Goal: Task Accomplishment & Management: Use online tool/utility

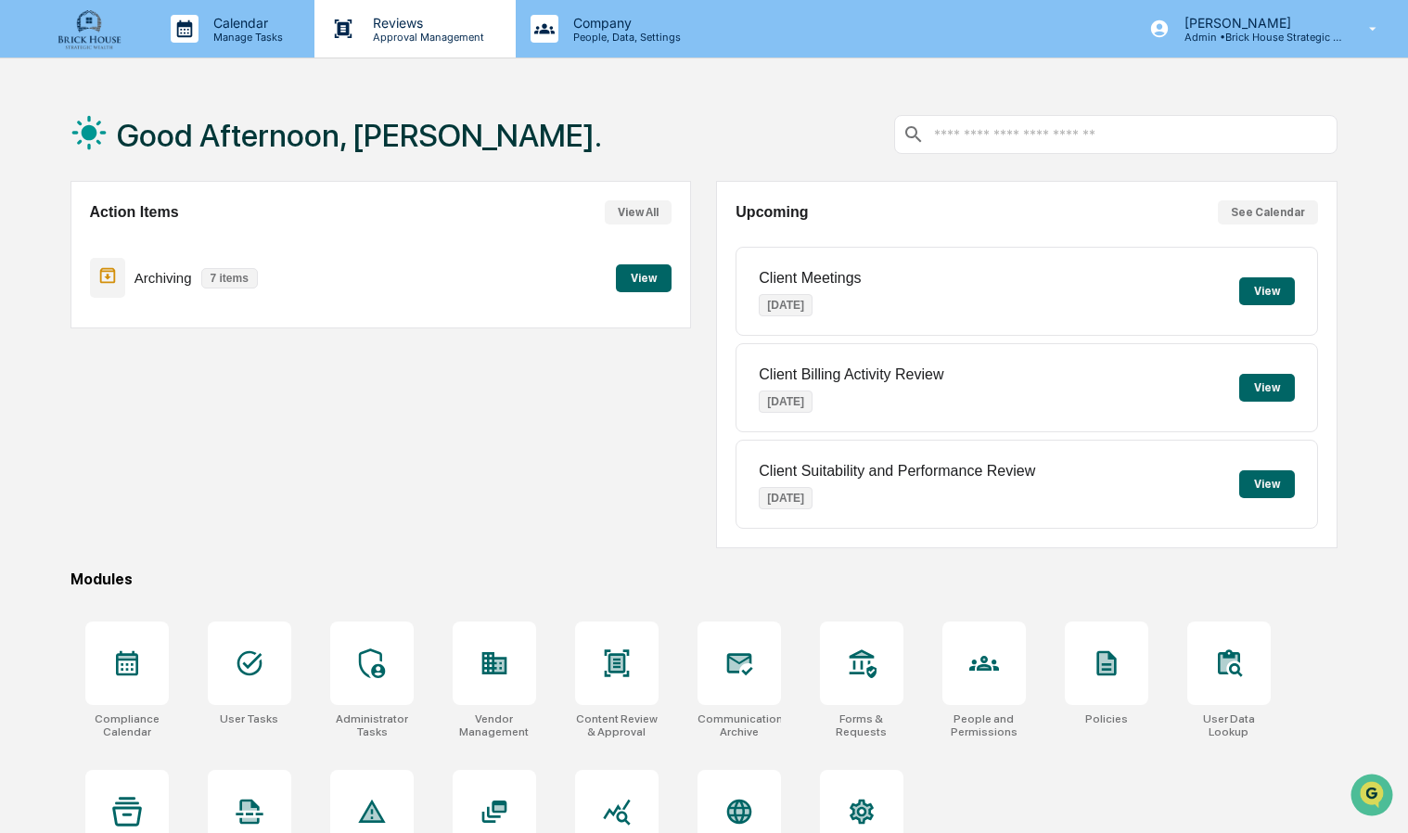
click at [406, 28] on p "Reviews" at bounding box center [425, 23] width 135 height 16
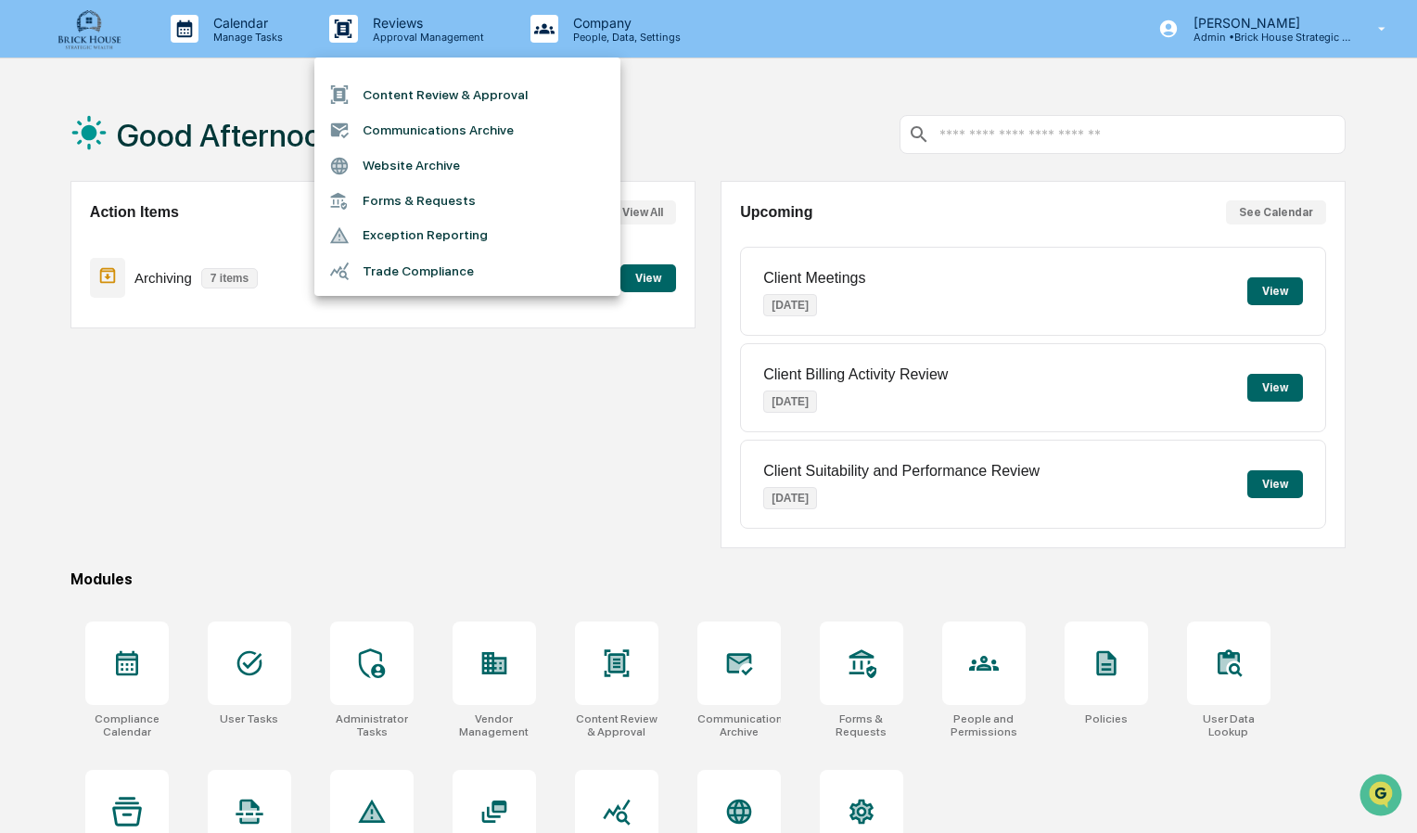
click at [428, 131] on li "Communications Archive" at bounding box center [467, 129] width 306 height 35
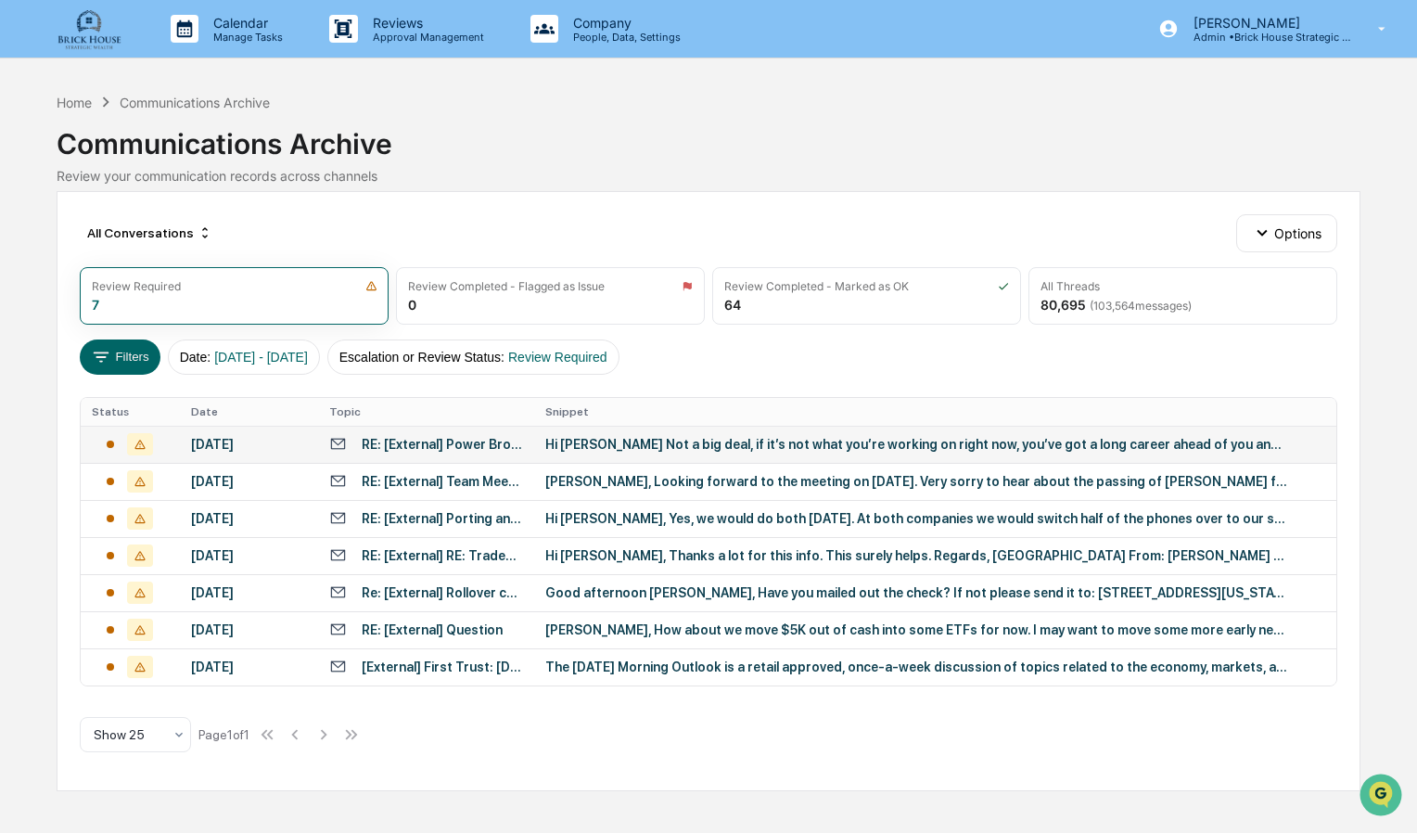
click at [672, 449] on td "Hi [PERSON_NAME] Not a big deal, if it’s not what you’re working on right now, …" at bounding box center [935, 444] width 802 height 37
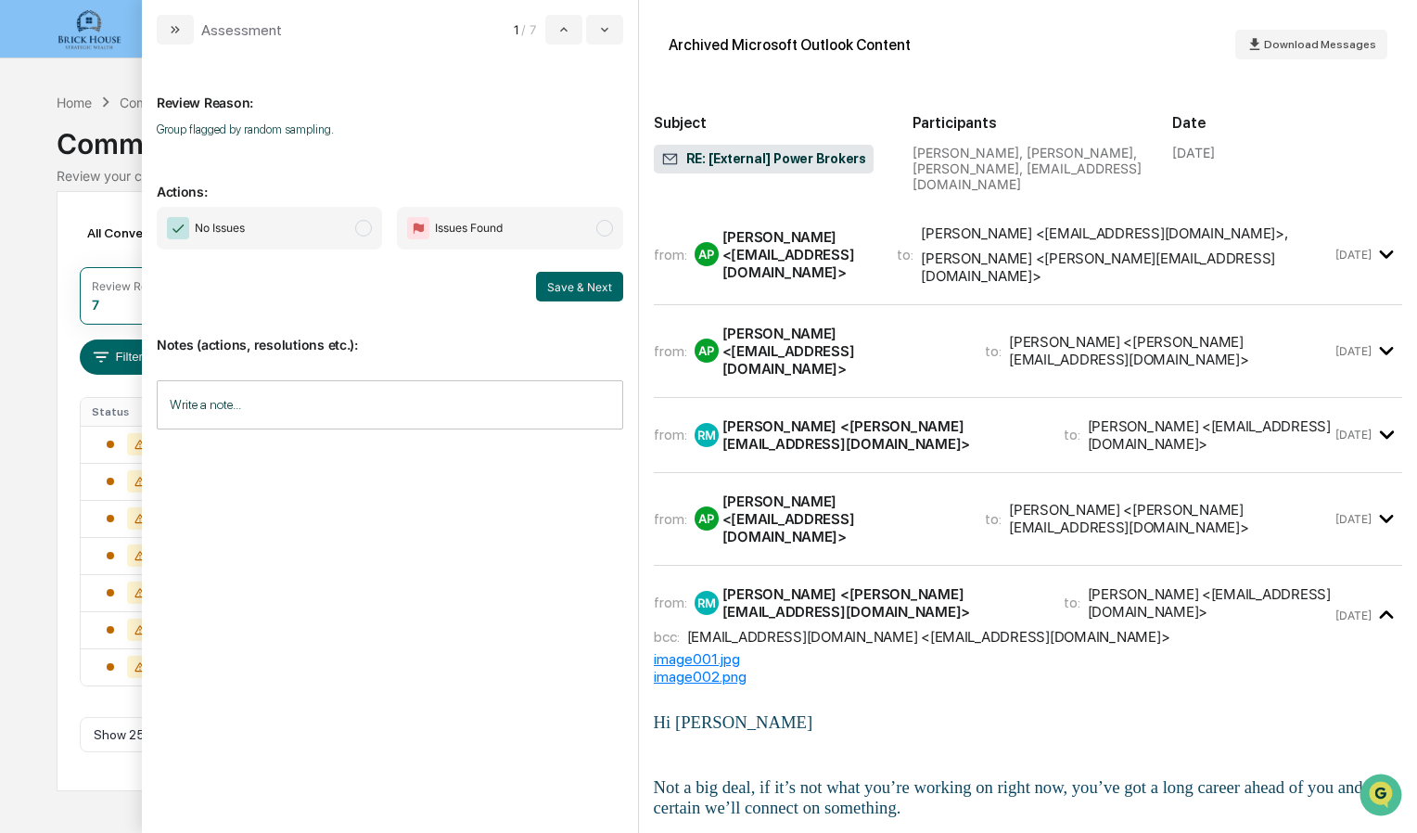
click at [367, 230] on span "modal" at bounding box center [363, 228] width 17 height 17
click at [575, 284] on button "Save & Next" at bounding box center [579, 287] width 87 height 30
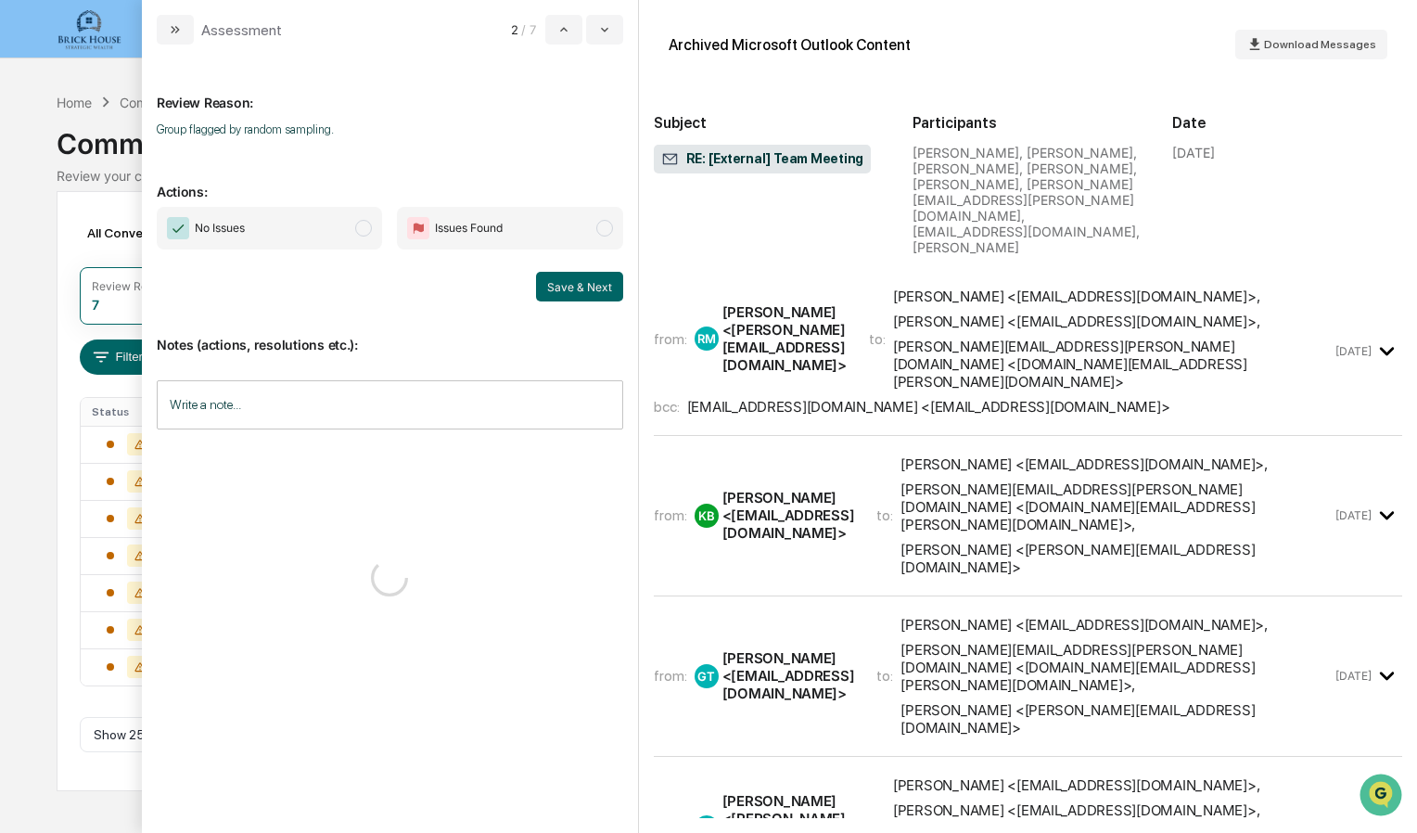
click at [845, 493] on div "from: KB [PERSON_NAME] <[EMAIL_ADDRESS][DOMAIN_NAME]> to: [PERSON_NAME] <[EMAIL…" at bounding box center [1028, 524] width 748 height 146
click at [992, 312] on div "[PERSON_NAME] <[EMAIL_ADDRESS][DOMAIN_NAME]> ," at bounding box center [1076, 321] width 366 height 18
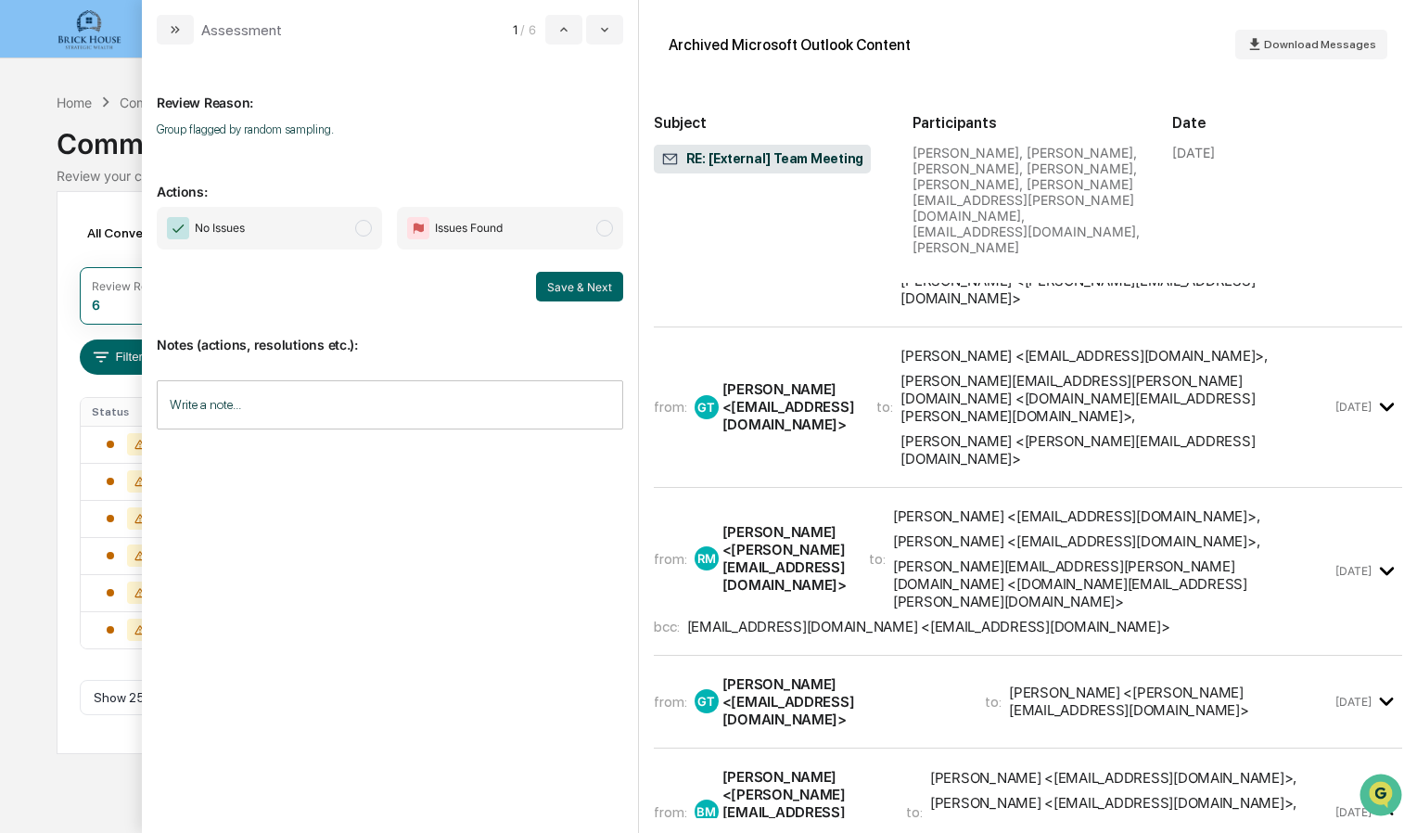
scroll to position [1550, 0]
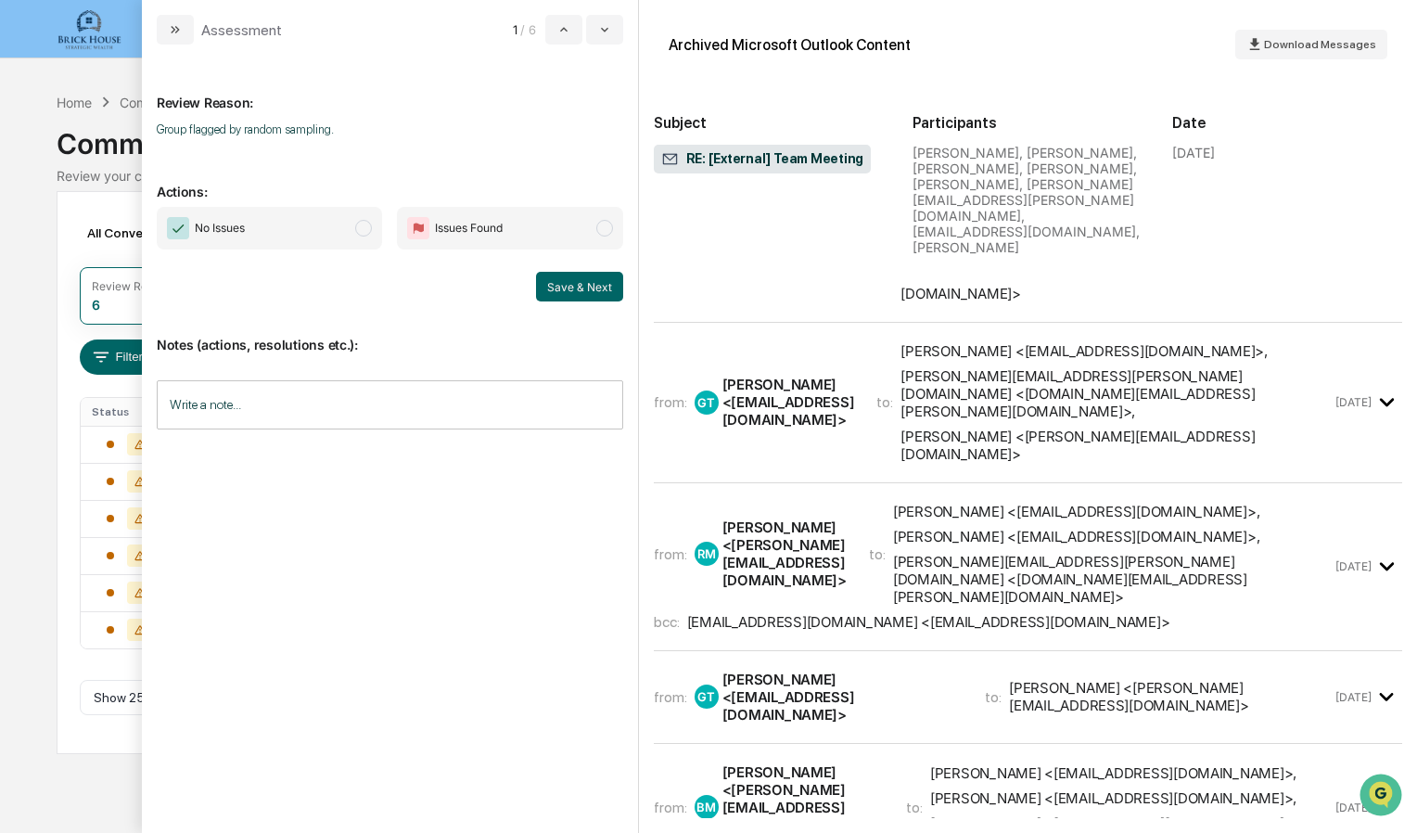
click at [1001, 688] on span "to:" at bounding box center [993, 697] width 17 height 18
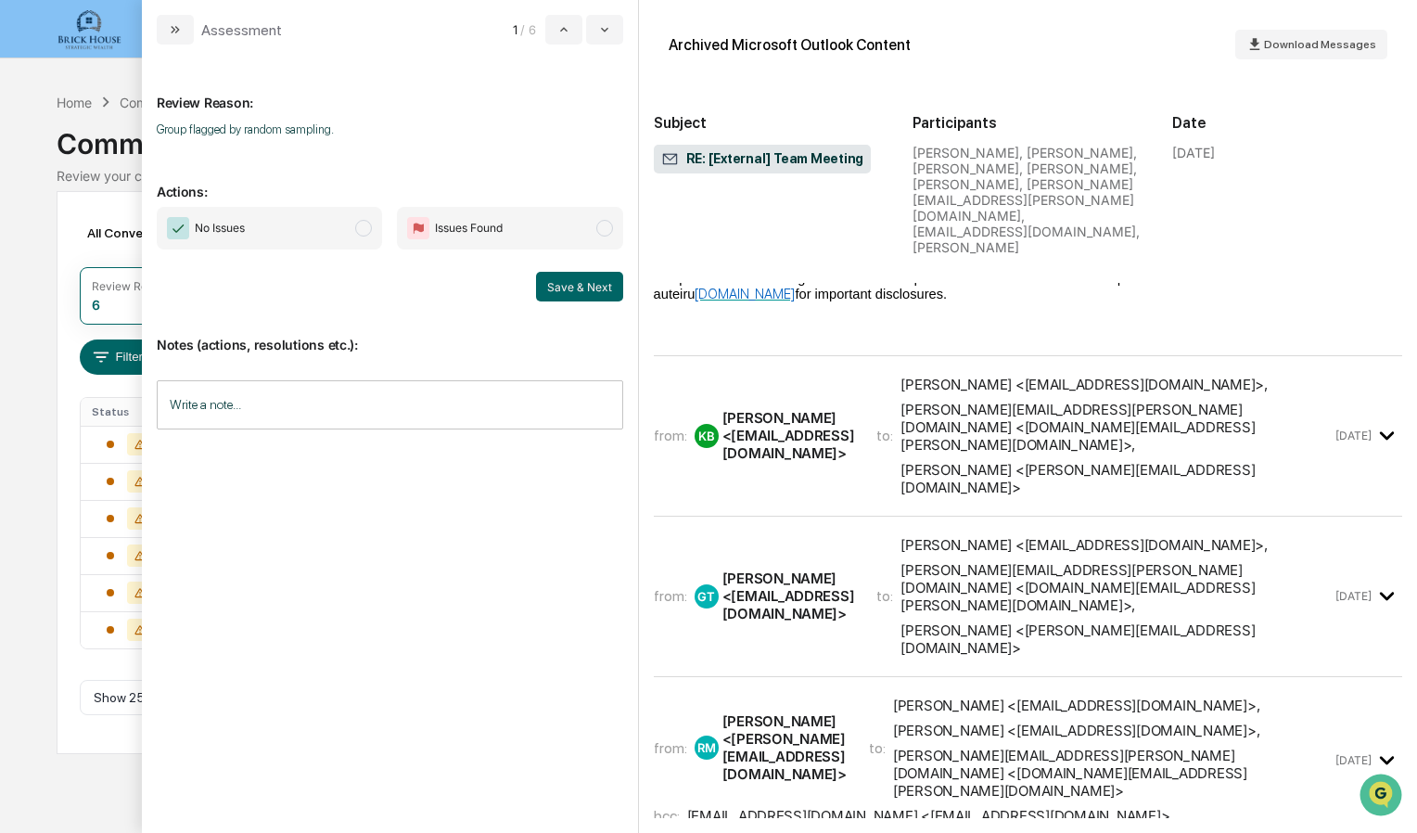
scroll to position [1408, 0]
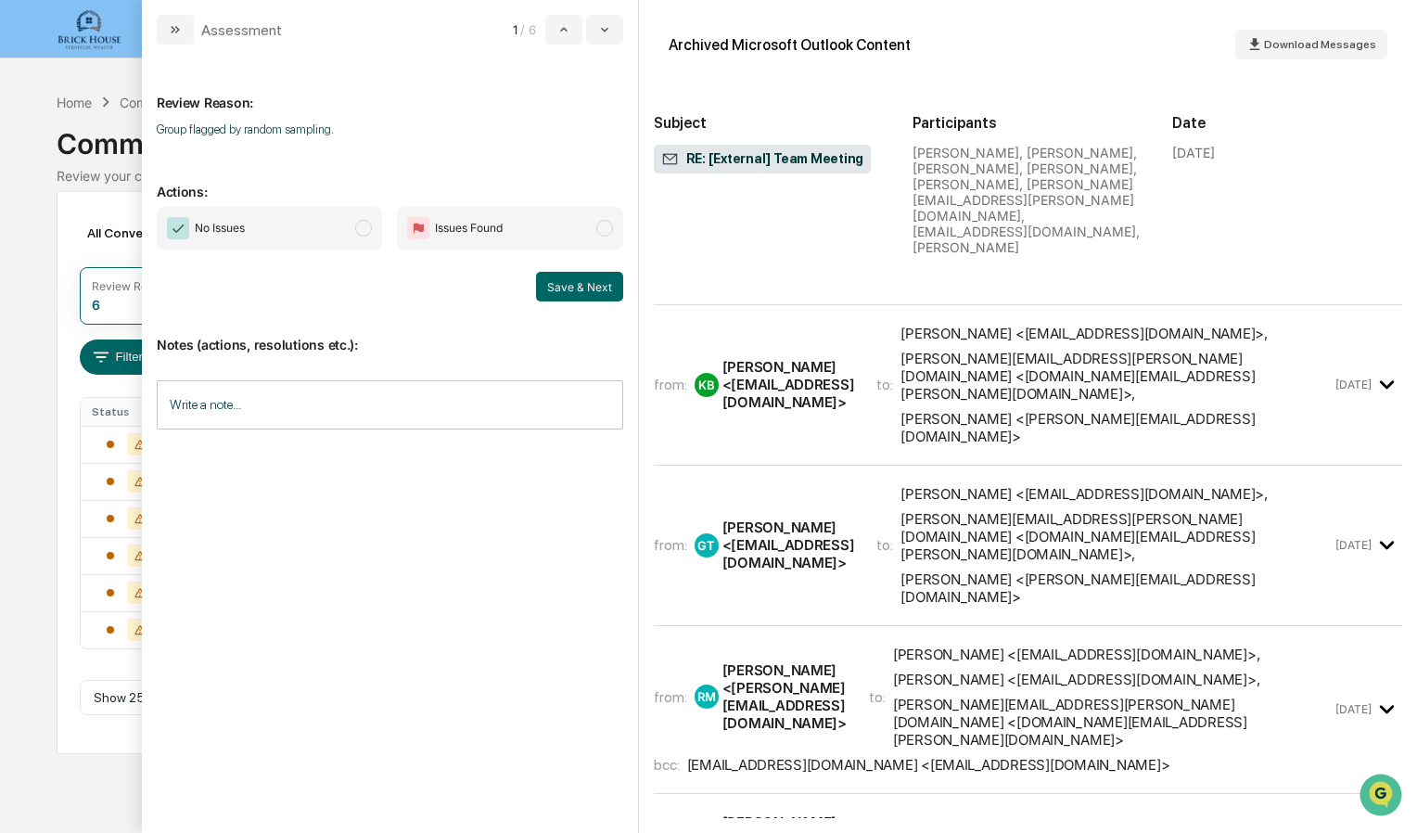
click at [976, 645] on span "[PERSON_NAME] <[EMAIL_ADDRESS][DOMAIN_NAME]> , [PERSON_NAME] <[EMAIL_ADDRESS][D…" at bounding box center [1113, 696] width 440 height 103
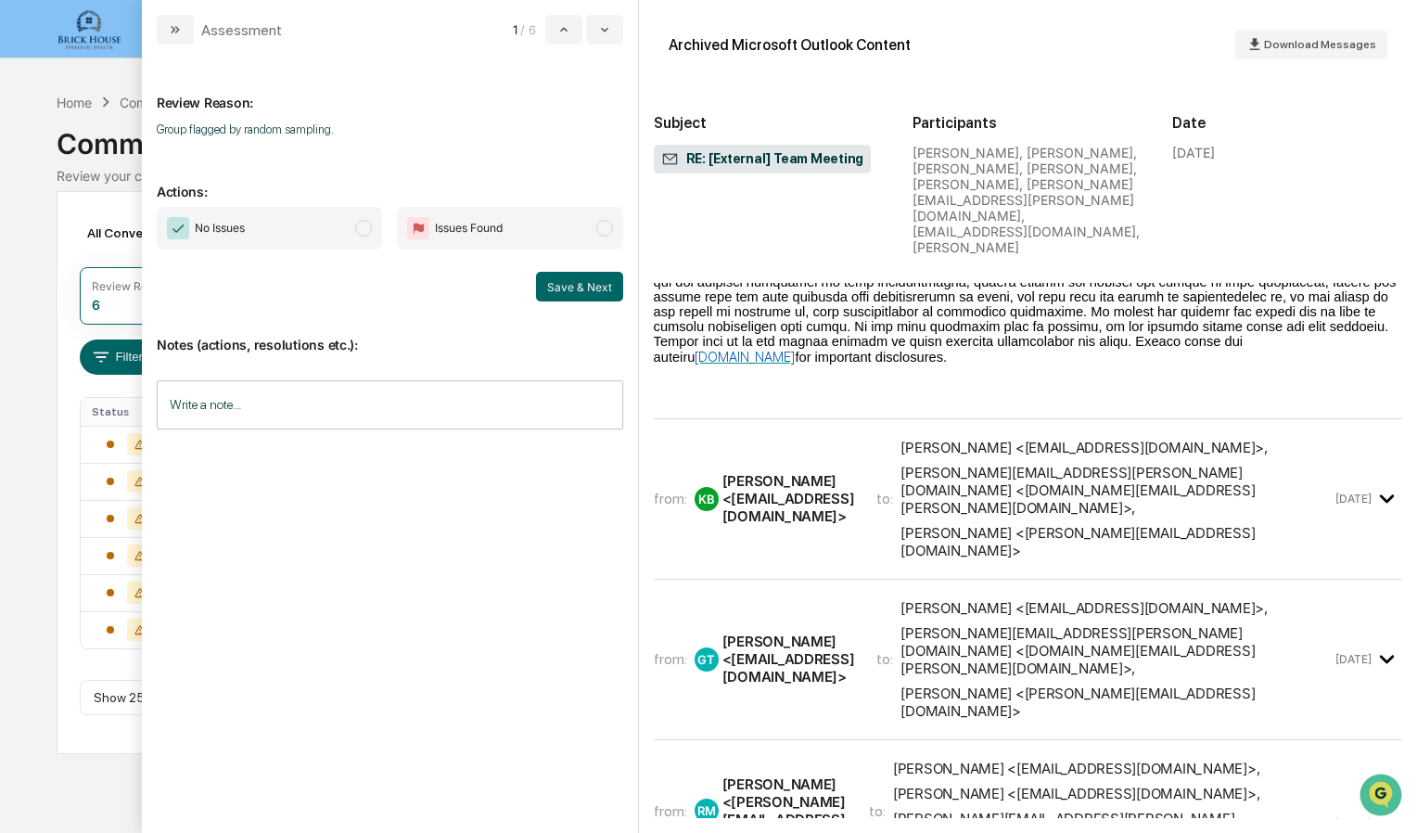
scroll to position [1293, 0]
click at [978, 600] on div "[PERSON_NAME] <[EMAIL_ADDRESS][DOMAIN_NAME]> ," at bounding box center [1083, 609] width 366 height 18
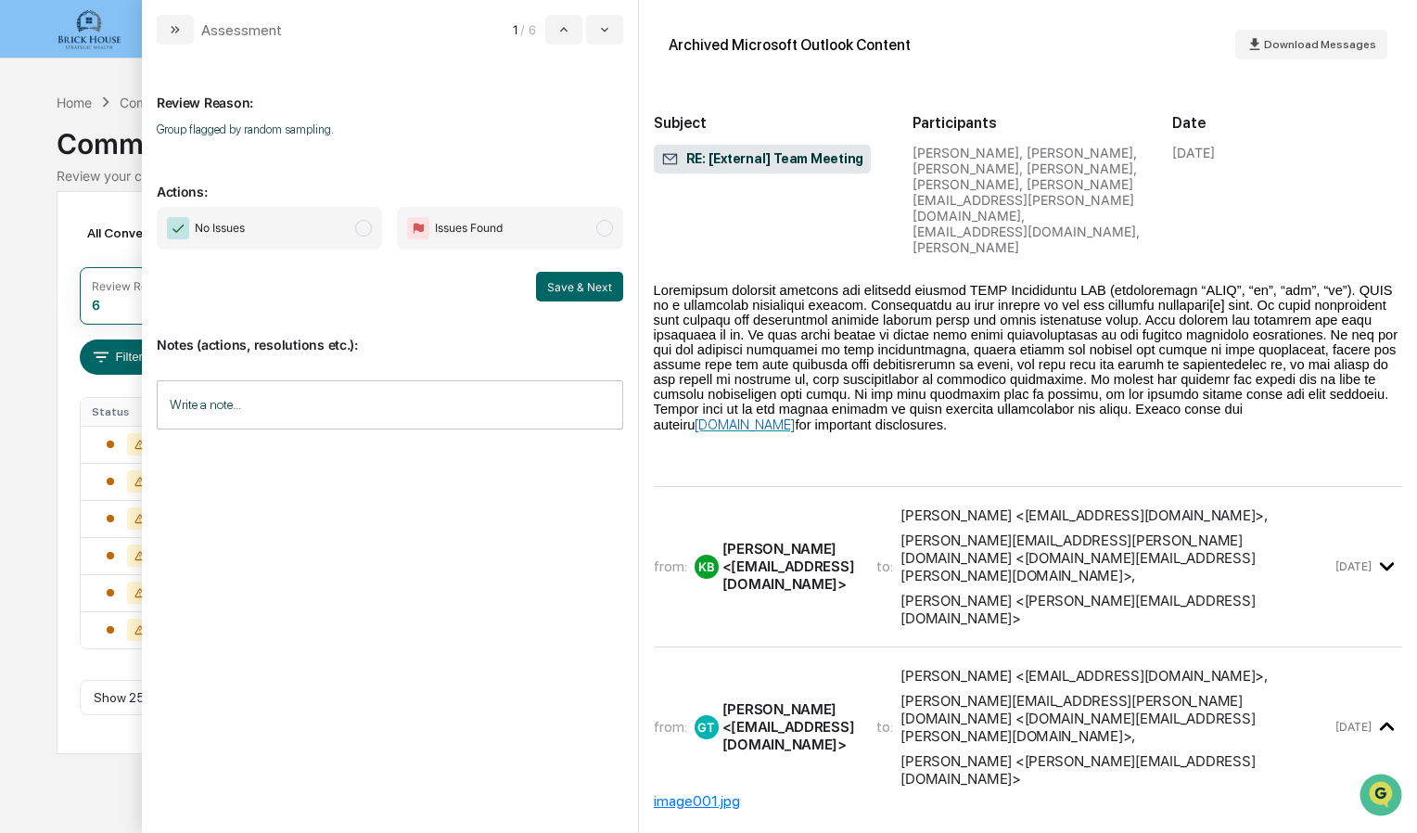
scroll to position [1225, 0]
click at [1016, 532] on div "[PERSON_NAME][EMAIL_ADDRESS][PERSON_NAME][DOMAIN_NAME] <[DOMAIN_NAME][EMAIL_ADD…" at bounding box center [1115, 558] width 431 height 53
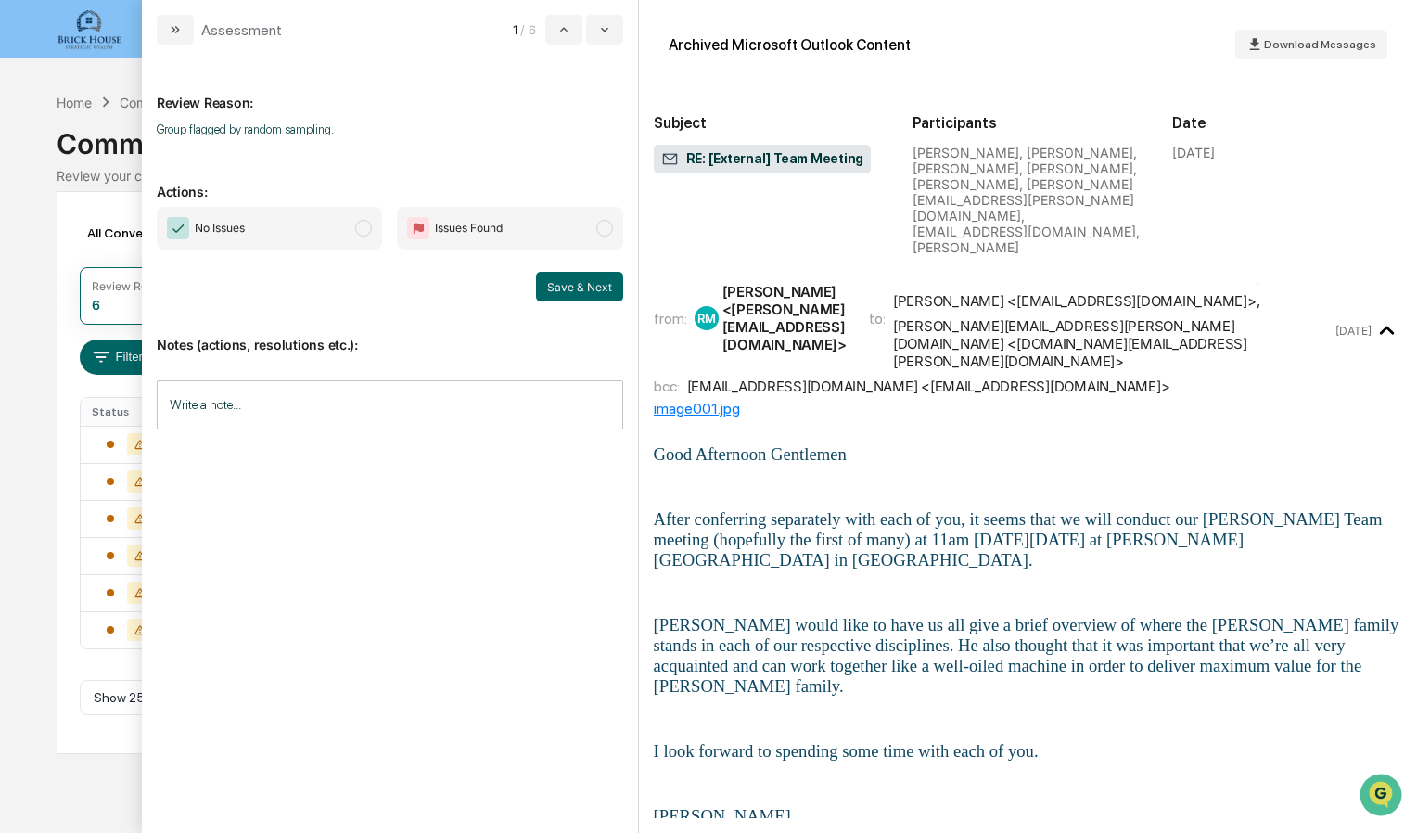
scroll to position [0, 0]
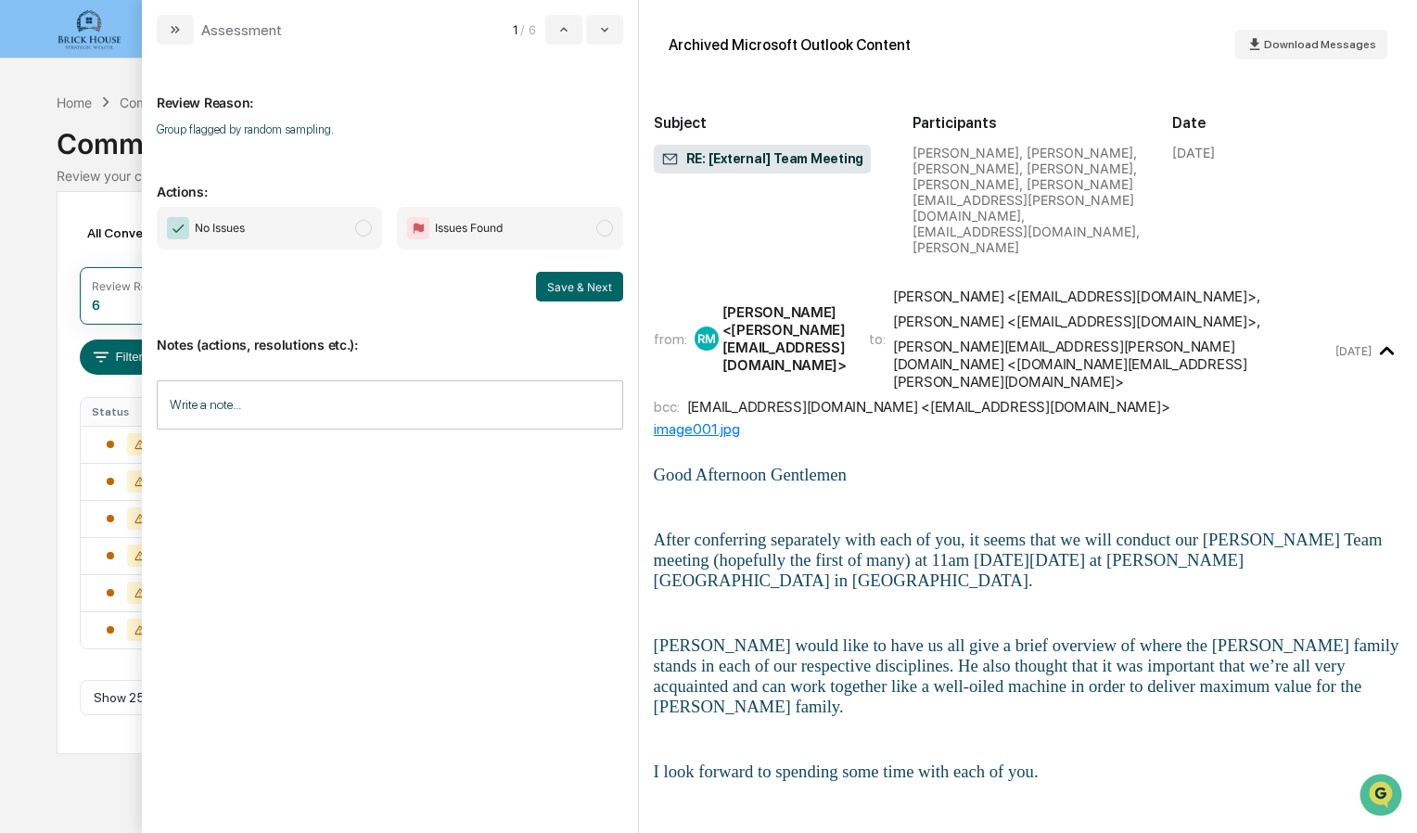
click at [354, 225] on span "No Issues" at bounding box center [269, 228] width 225 height 43
click at [559, 288] on button "Save & Next" at bounding box center [579, 287] width 87 height 30
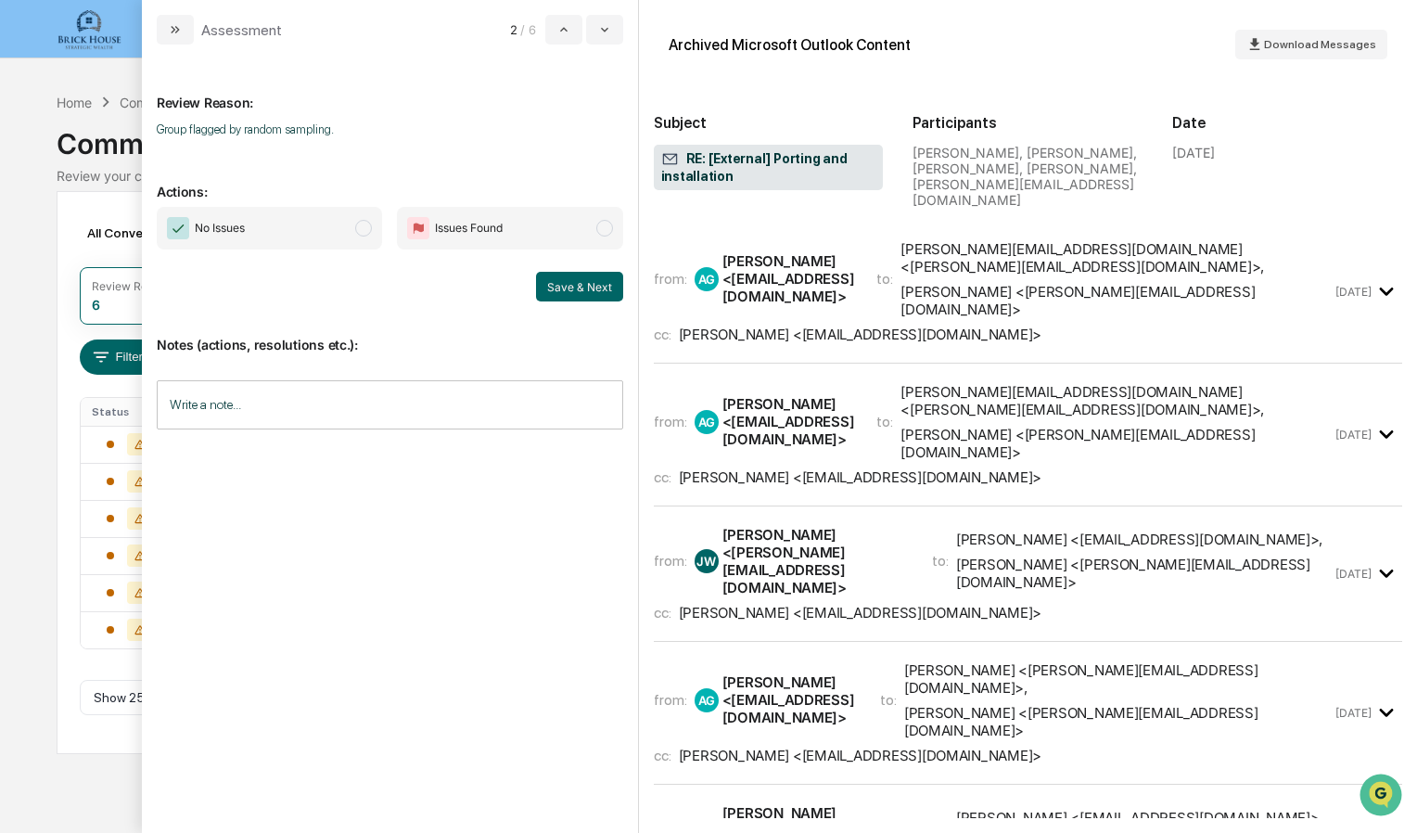
click at [361, 225] on span "modal" at bounding box center [363, 228] width 17 height 17
click at [1005, 283] on div "[PERSON_NAME] <[PERSON_NAME][EMAIL_ADDRESS][DOMAIN_NAME]>" at bounding box center [1115, 300] width 431 height 35
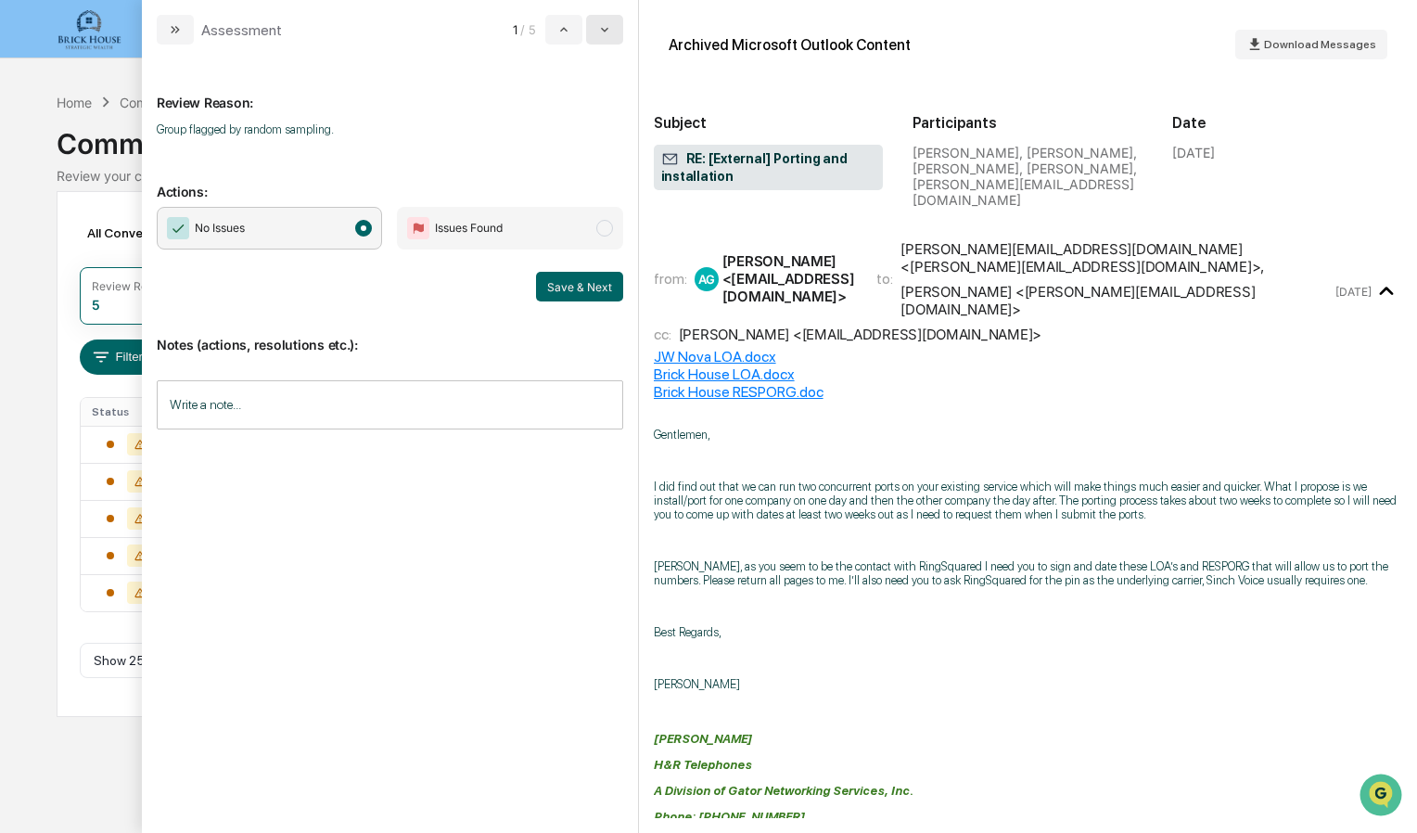
click at [603, 30] on icon "modal" at bounding box center [604, 30] width 7 height 5
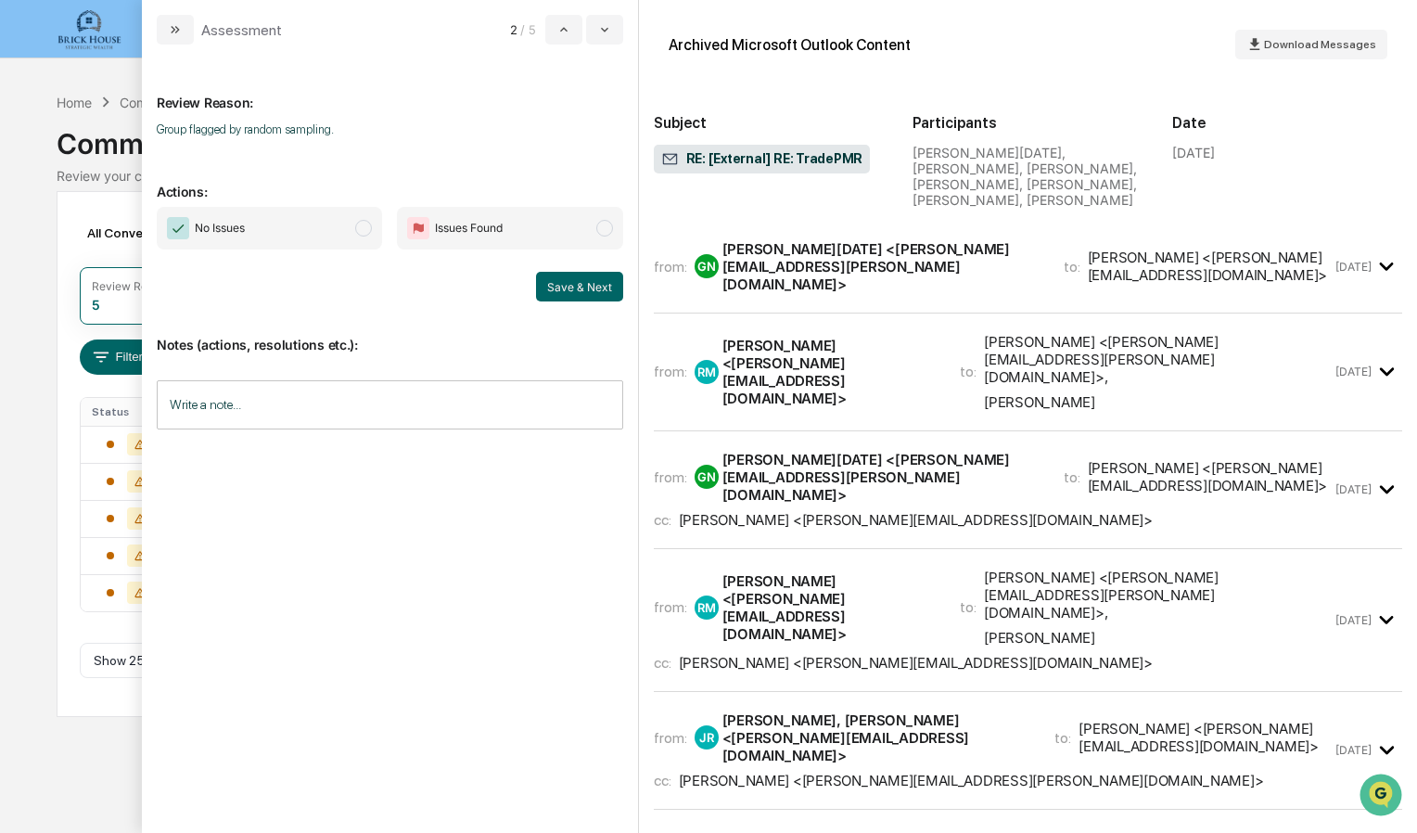
click at [1064, 248] on div "to: [PERSON_NAME] <[PERSON_NAME][EMAIL_ADDRESS][DOMAIN_NAME]>" at bounding box center [1198, 265] width 269 height 35
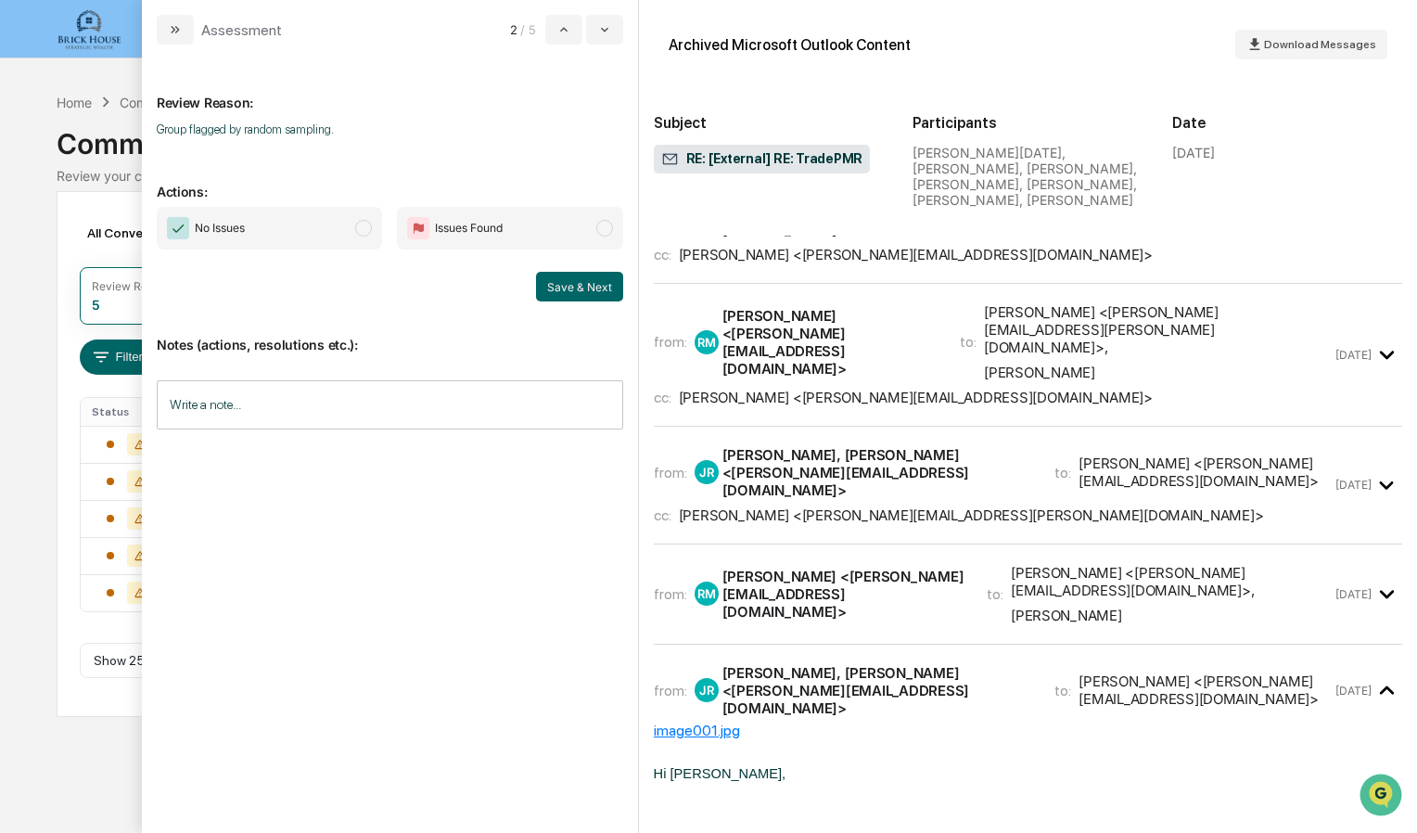
scroll to position [935, 0]
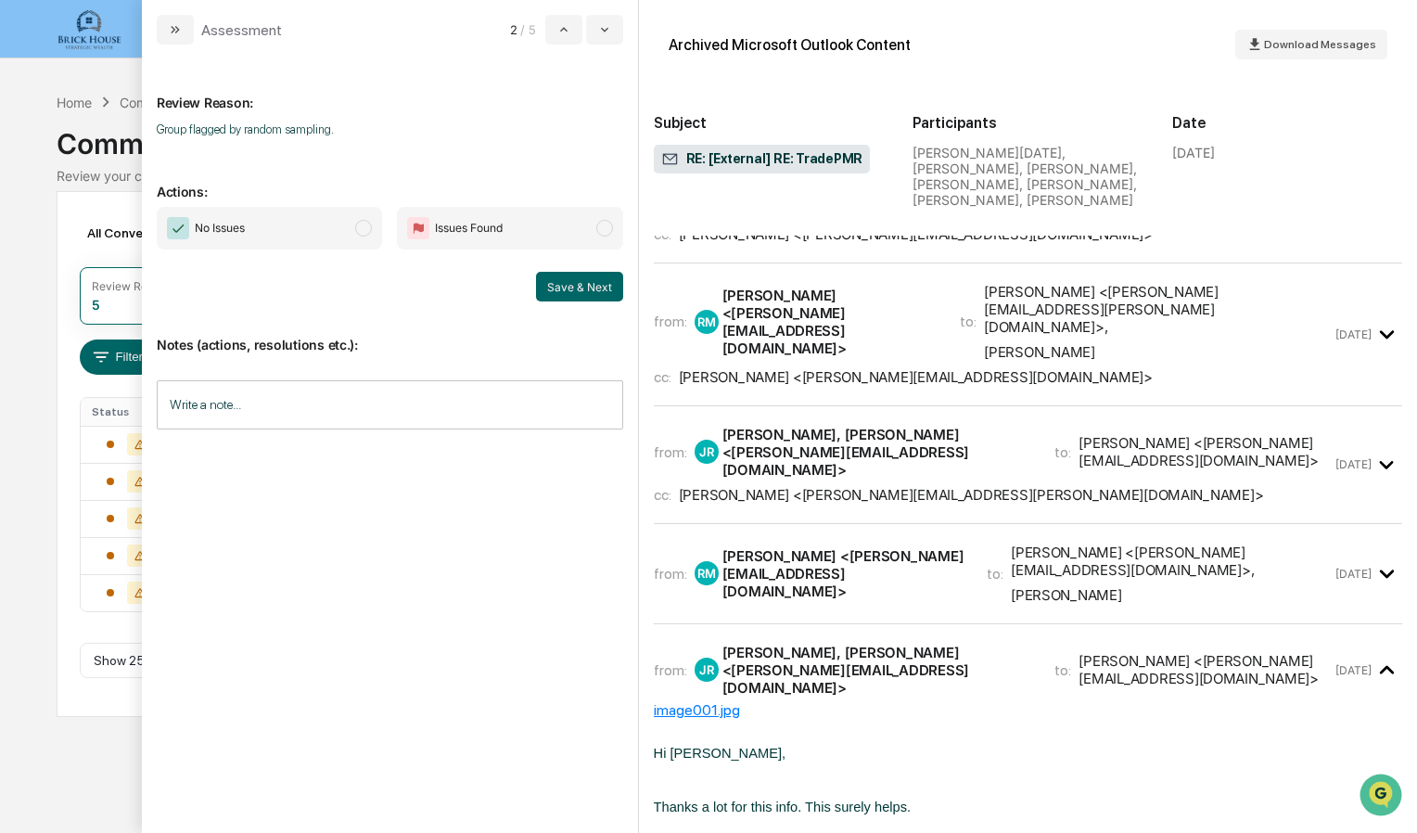
click at [876, 547] on div "[PERSON_NAME] <[PERSON_NAME][EMAIL_ADDRESS][DOMAIN_NAME]>" at bounding box center [843, 573] width 242 height 53
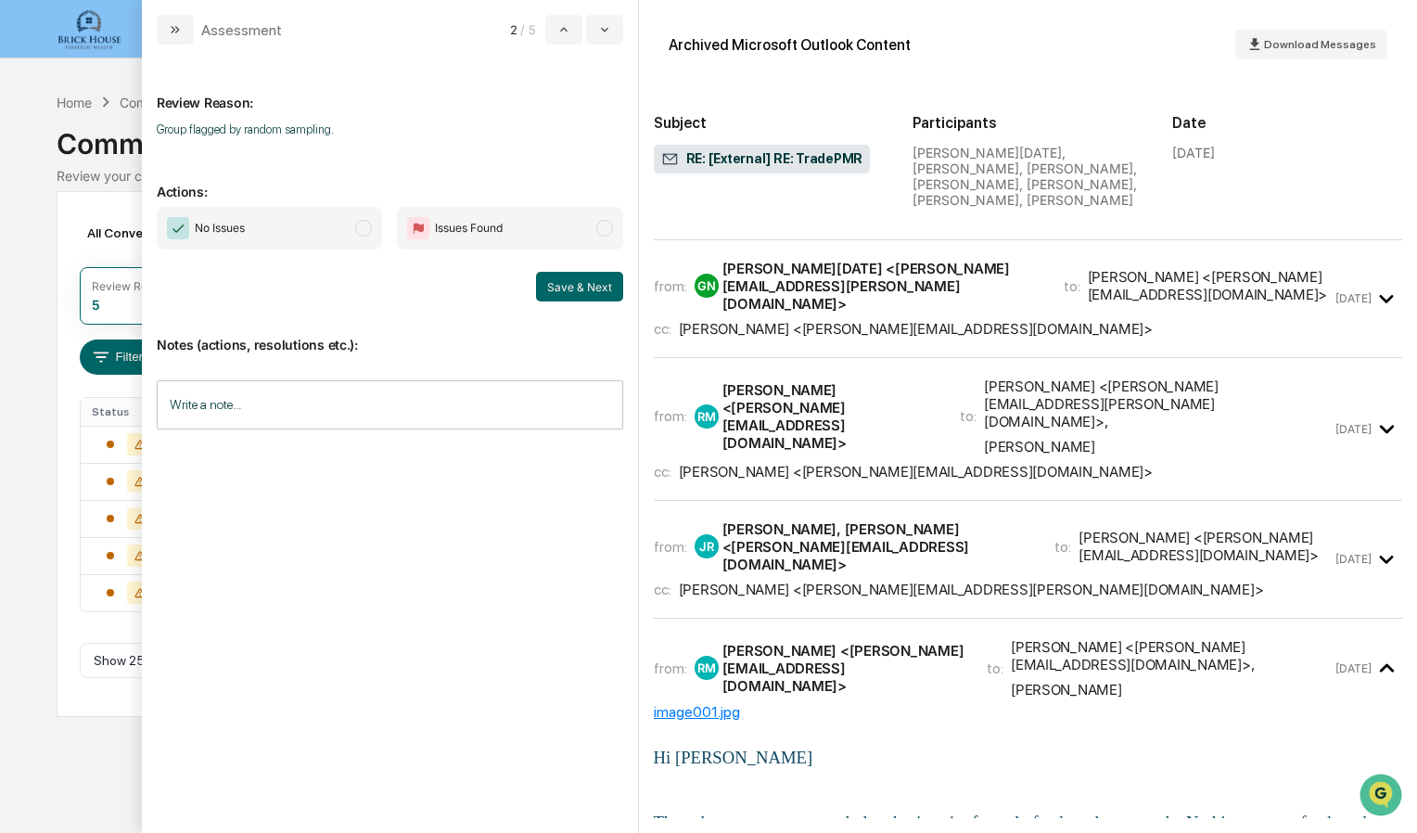
scroll to position [836, 0]
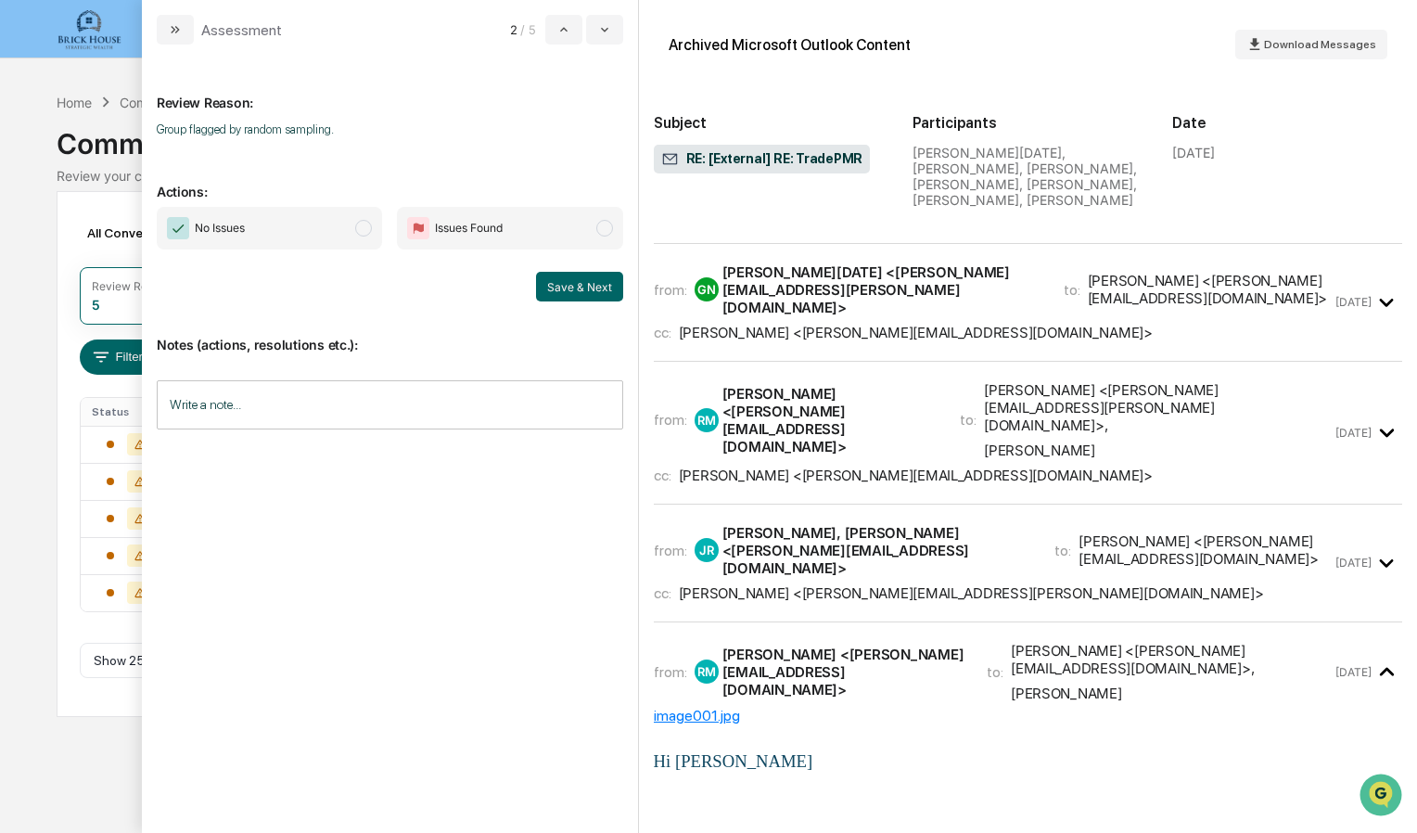
click at [893, 584] on div "[PERSON_NAME] <[PERSON_NAME][EMAIL_ADDRESS][PERSON_NAME][DOMAIN_NAME]>" at bounding box center [971, 593] width 585 height 18
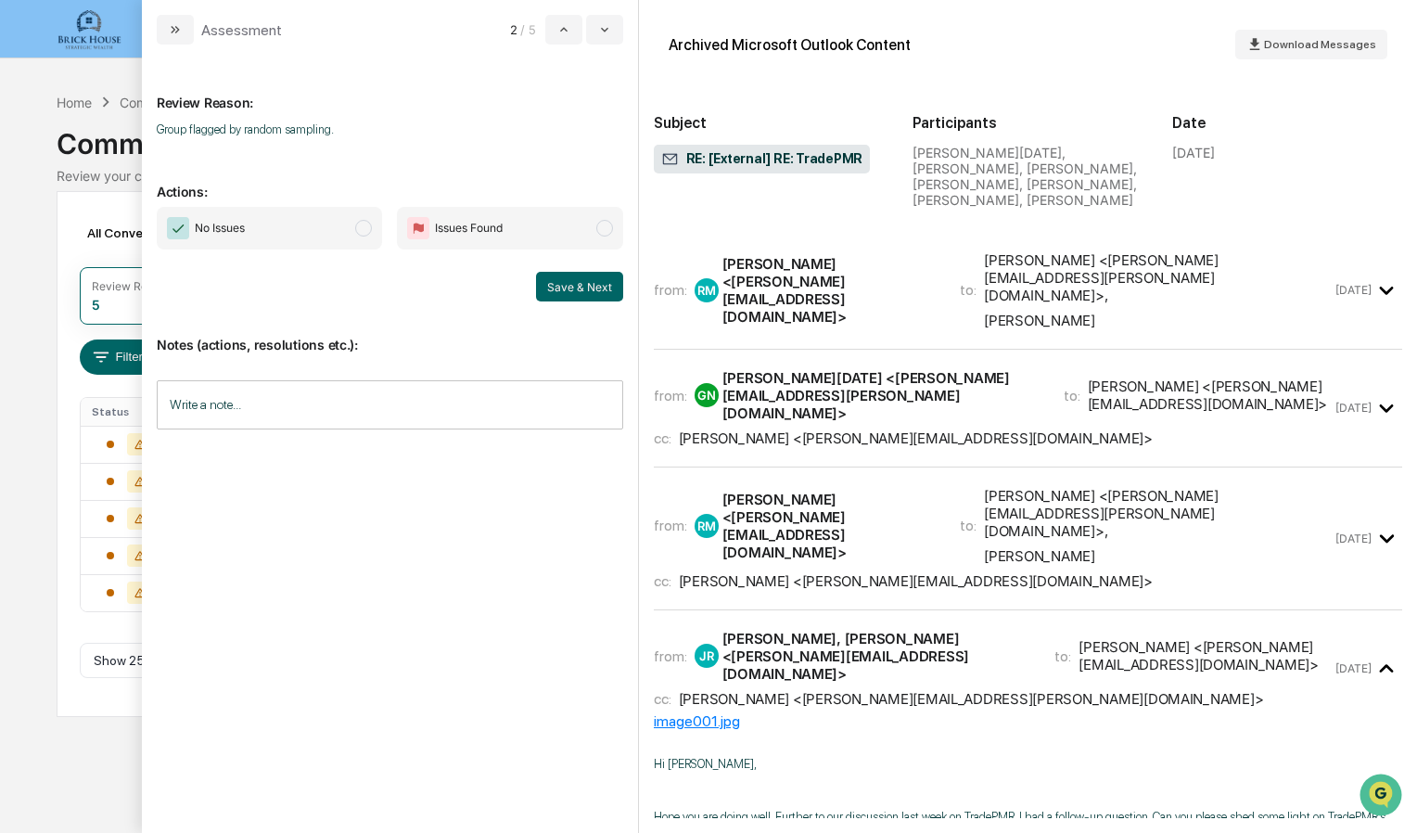
scroll to position [729, 0]
click at [955, 489] on div "from: [PERSON_NAME] [PERSON_NAME] <[PERSON_NAME][EMAIL_ADDRESS][DOMAIN_NAME]> t…" at bounding box center [993, 540] width 679 height 103
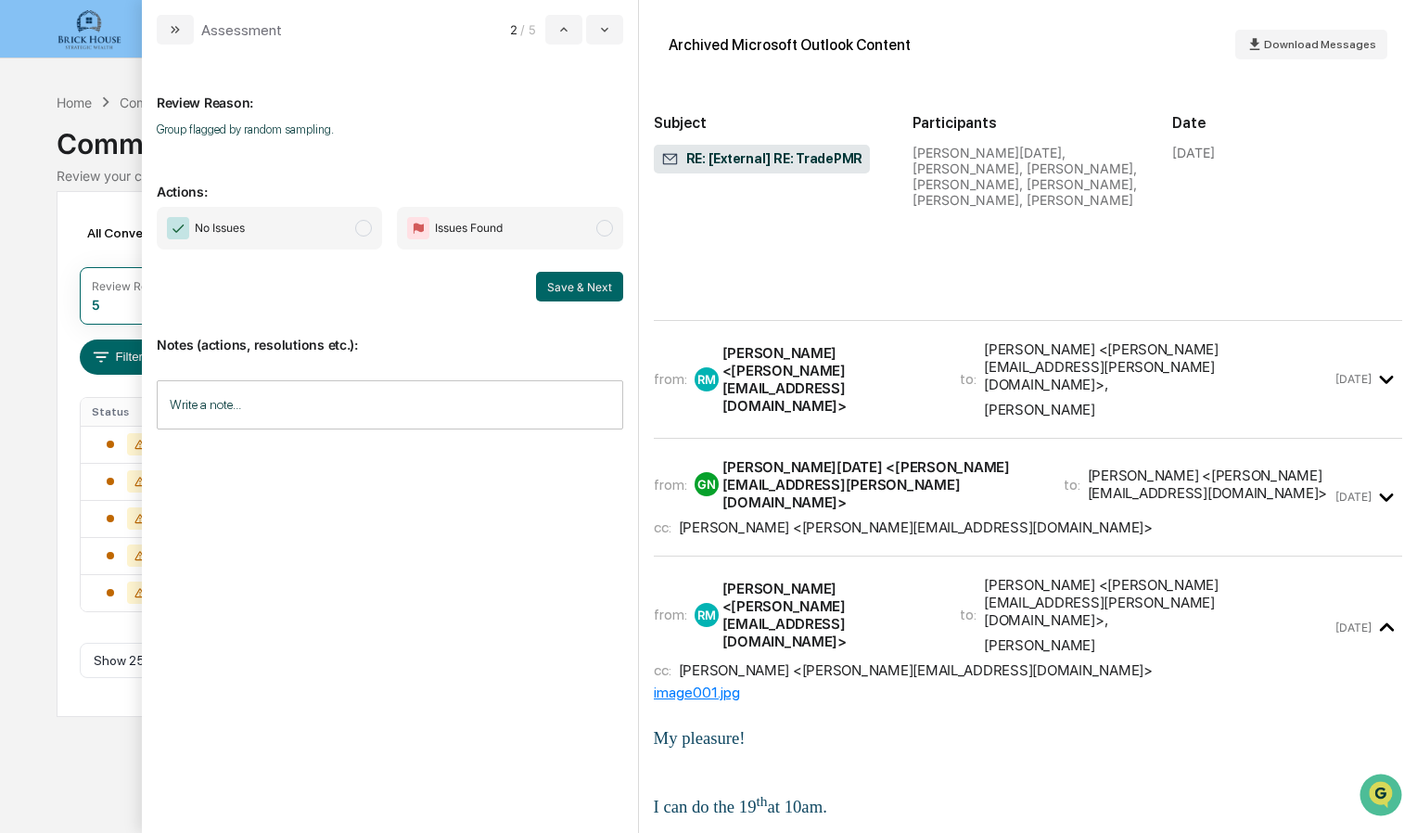
scroll to position [636, 0]
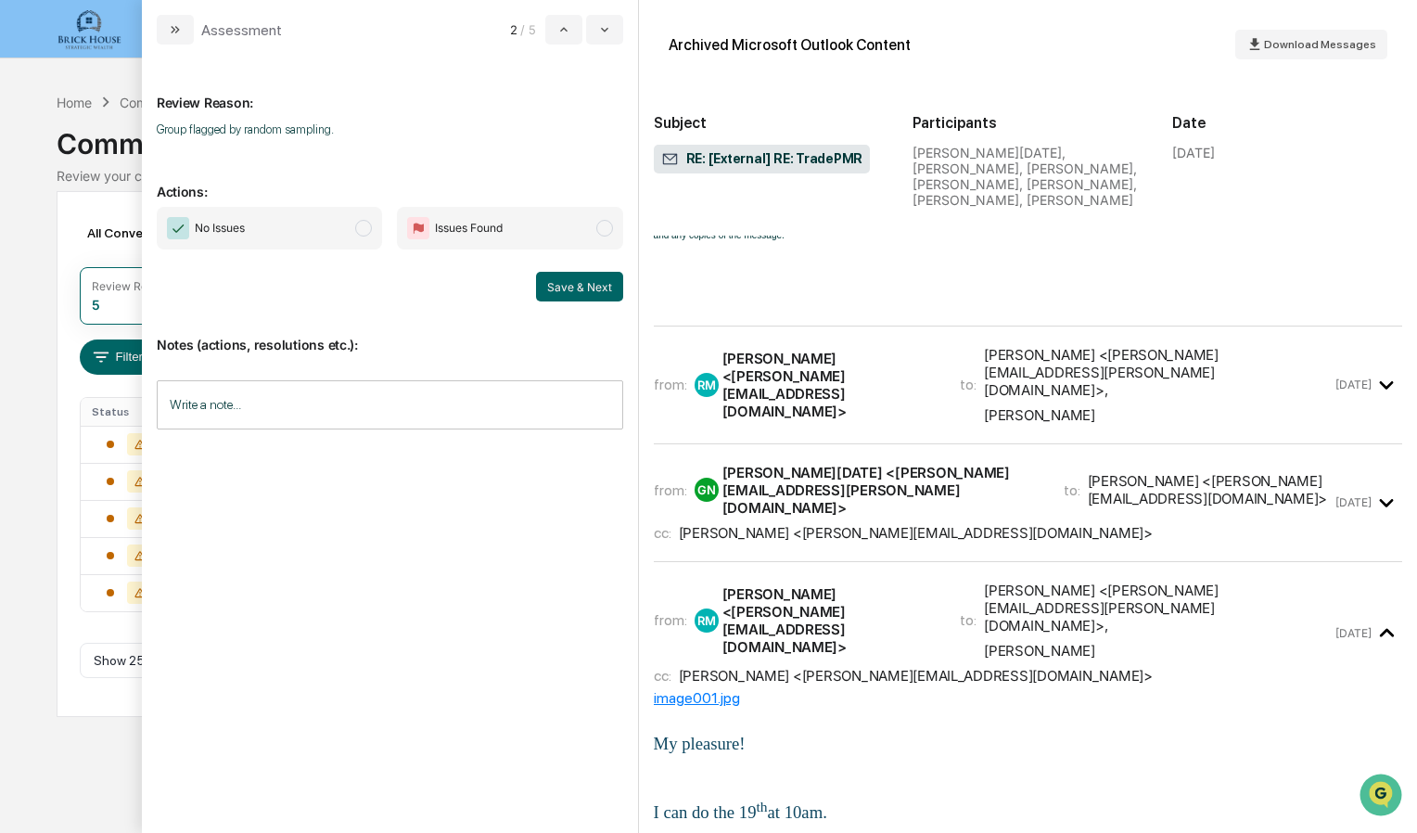
click at [925, 524] on div "[PERSON_NAME] <[PERSON_NAME][EMAIL_ADDRESS][DOMAIN_NAME]>" at bounding box center [916, 533] width 474 height 18
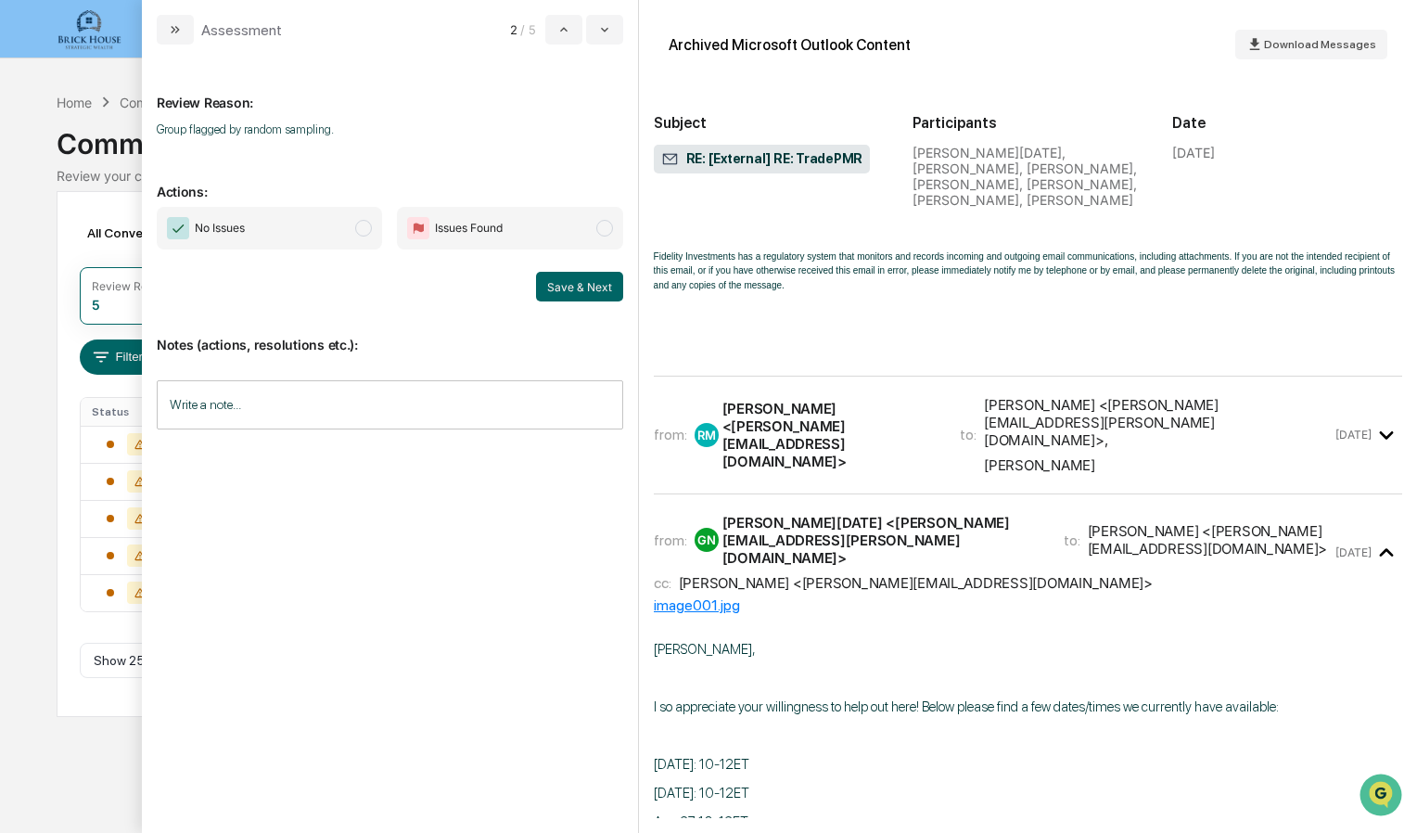
scroll to position [586, 0]
click at [918, 401] on div "[PERSON_NAME] <[PERSON_NAME][EMAIL_ADDRESS][DOMAIN_NAME]>" at bounding box center [830, 435] width 216 height 70
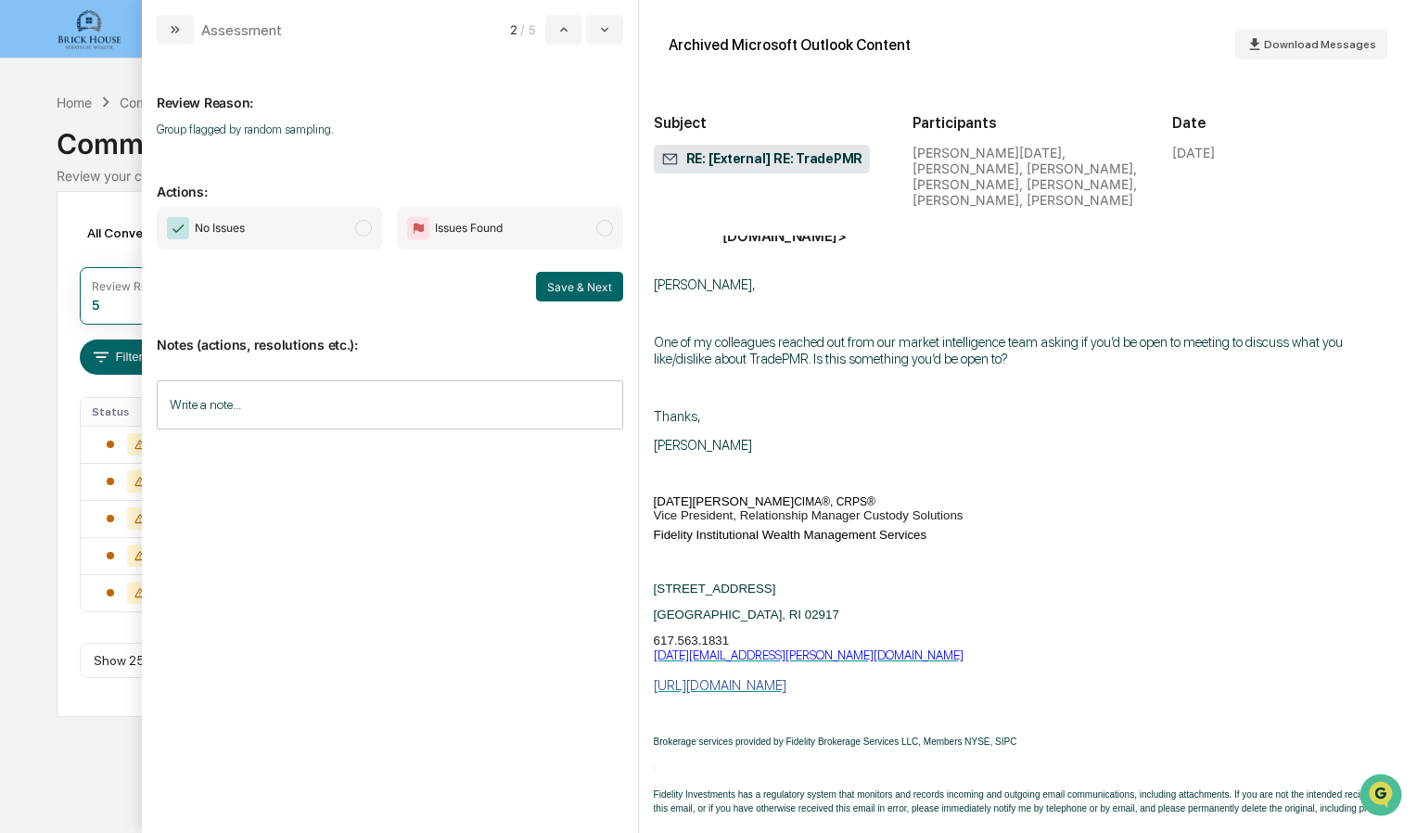
scroll to position [0, 0]
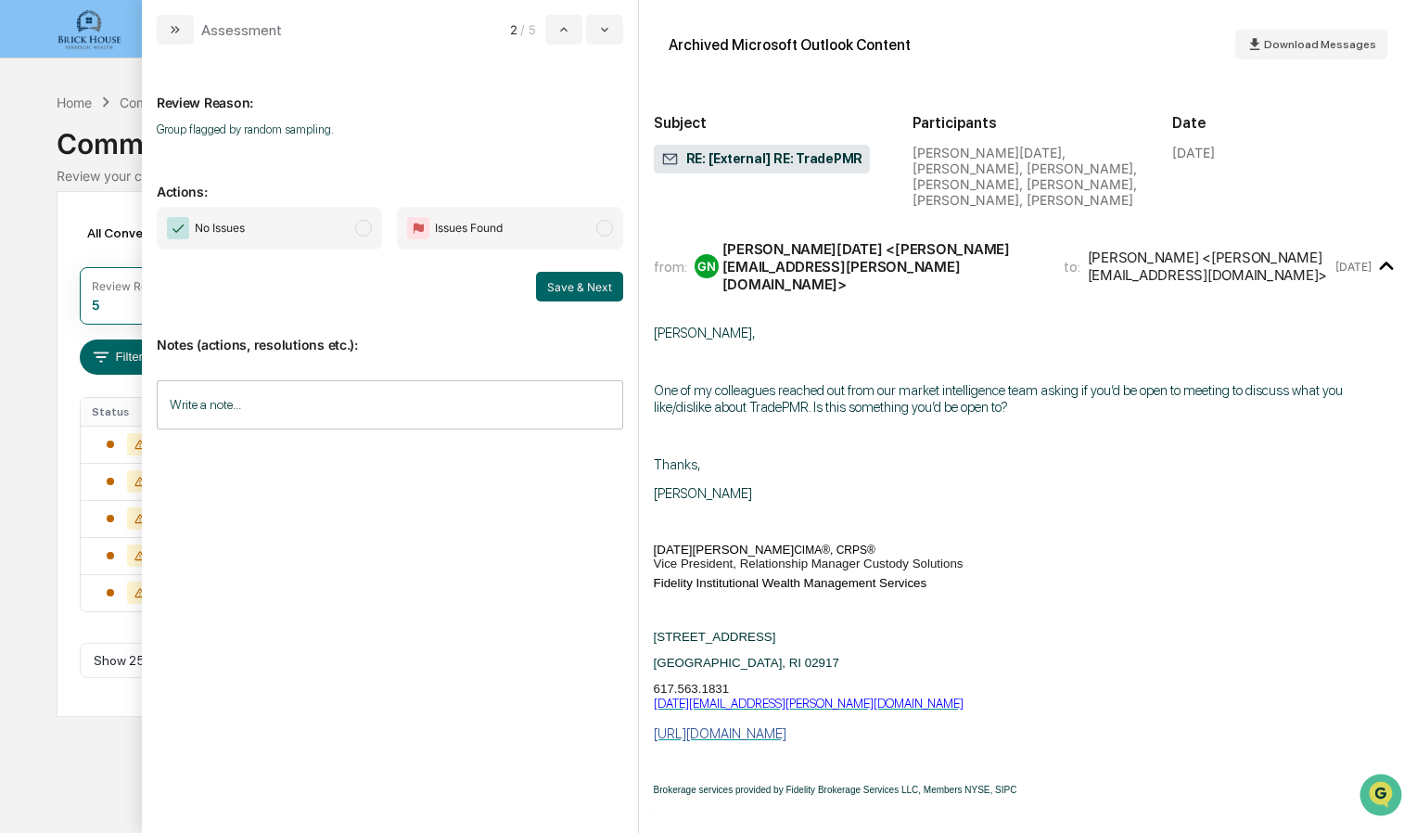
click at [360, 225] on span "modal" at bounding box center [363, 228] width 17 height 17
click at [567, 282] on button "Save & Next" at bounding box center [579, 287] width 87 height 30
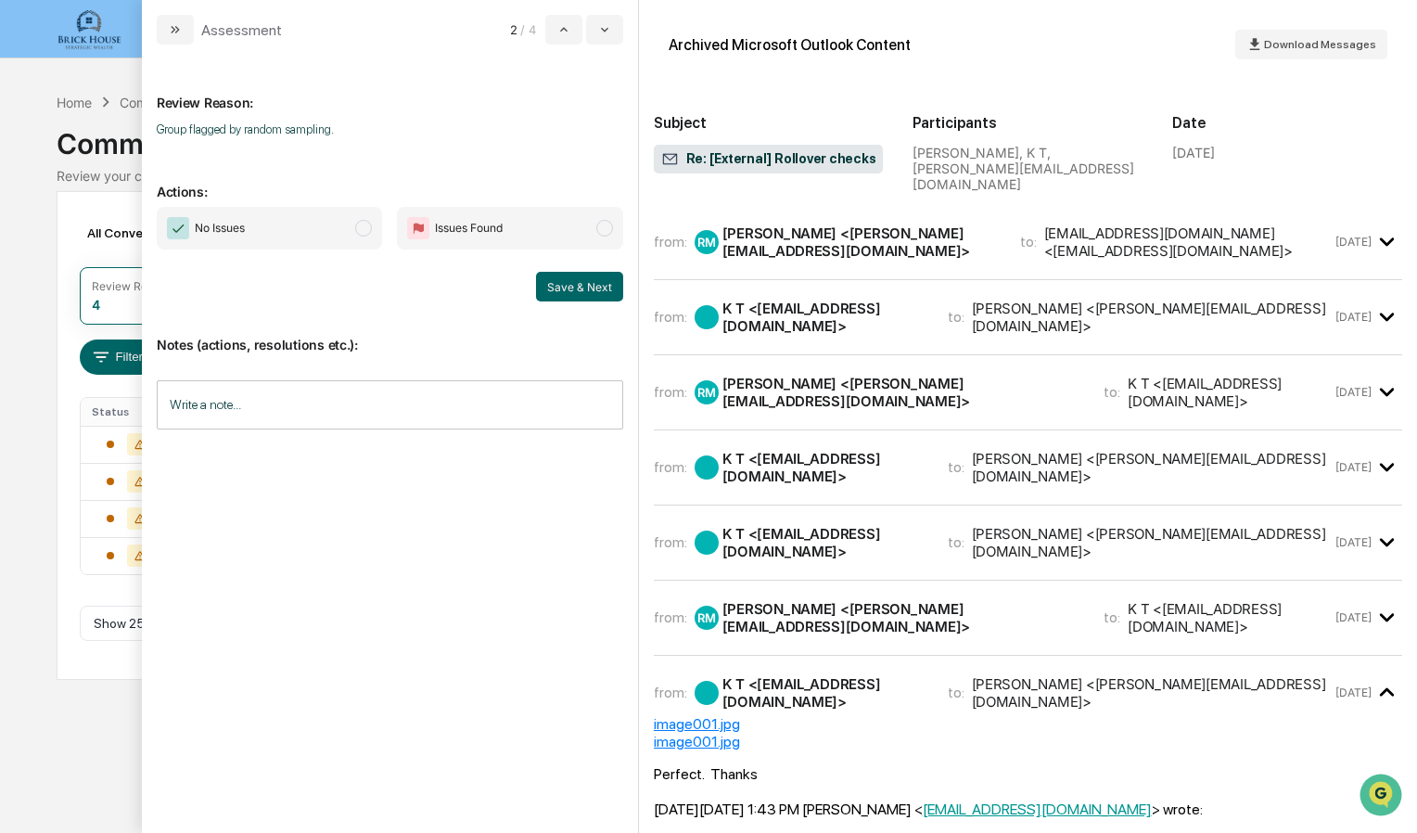
click at [374, 217] on span "No Issues" at bounding box center [269, 228] width 225 height 43
click at [573, 286] on button "Save & Next" at bounding box center [579, 287] width 87 height 30
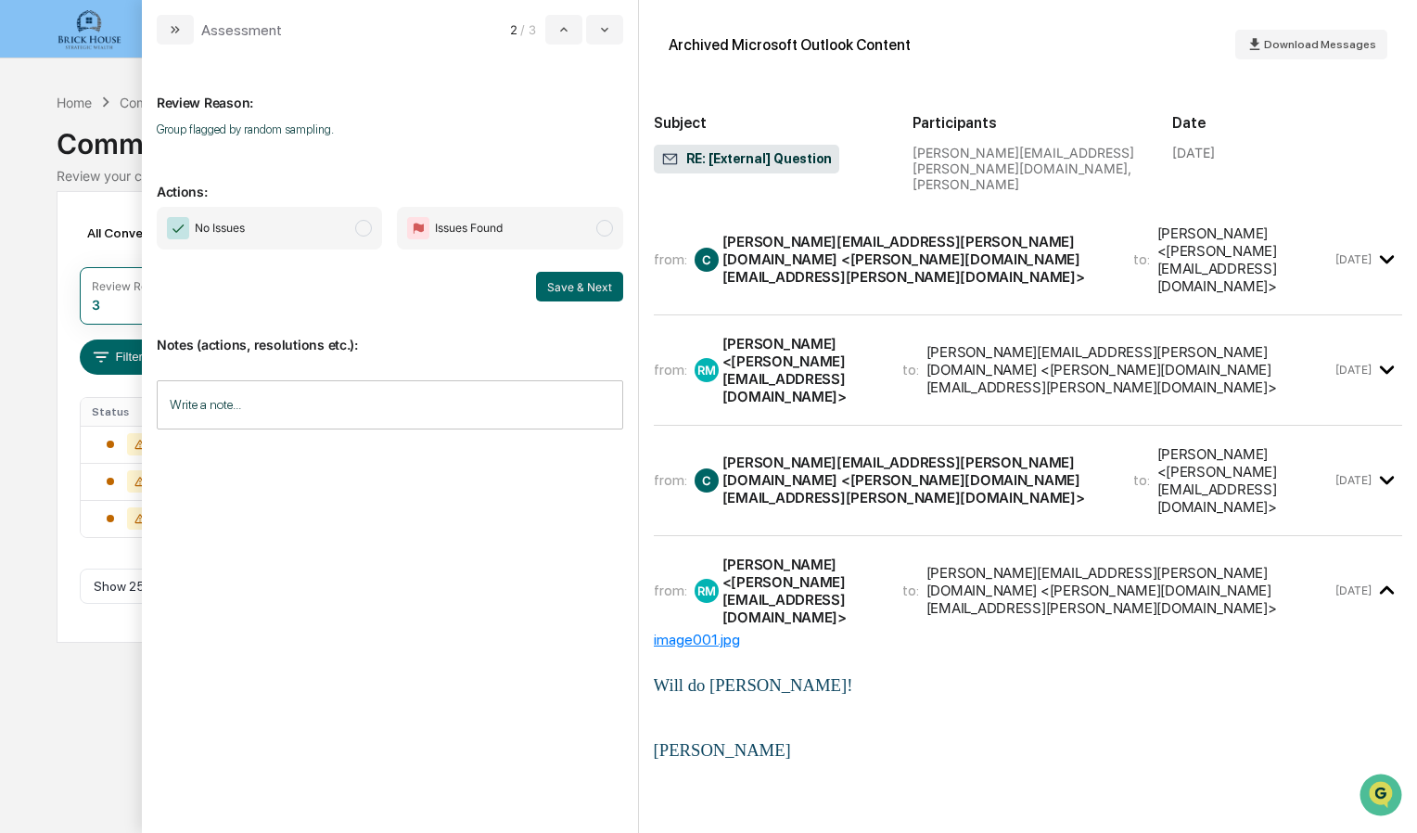
click at [915, 453] on div "[PERSON_NAME][EMAIL_ADDRESS][PERSON_NAME][DOMAIN_NAME] <[PERSON_NAME][DOMAIN_NA…" at bounding box center [916, 479] width 389 height 53
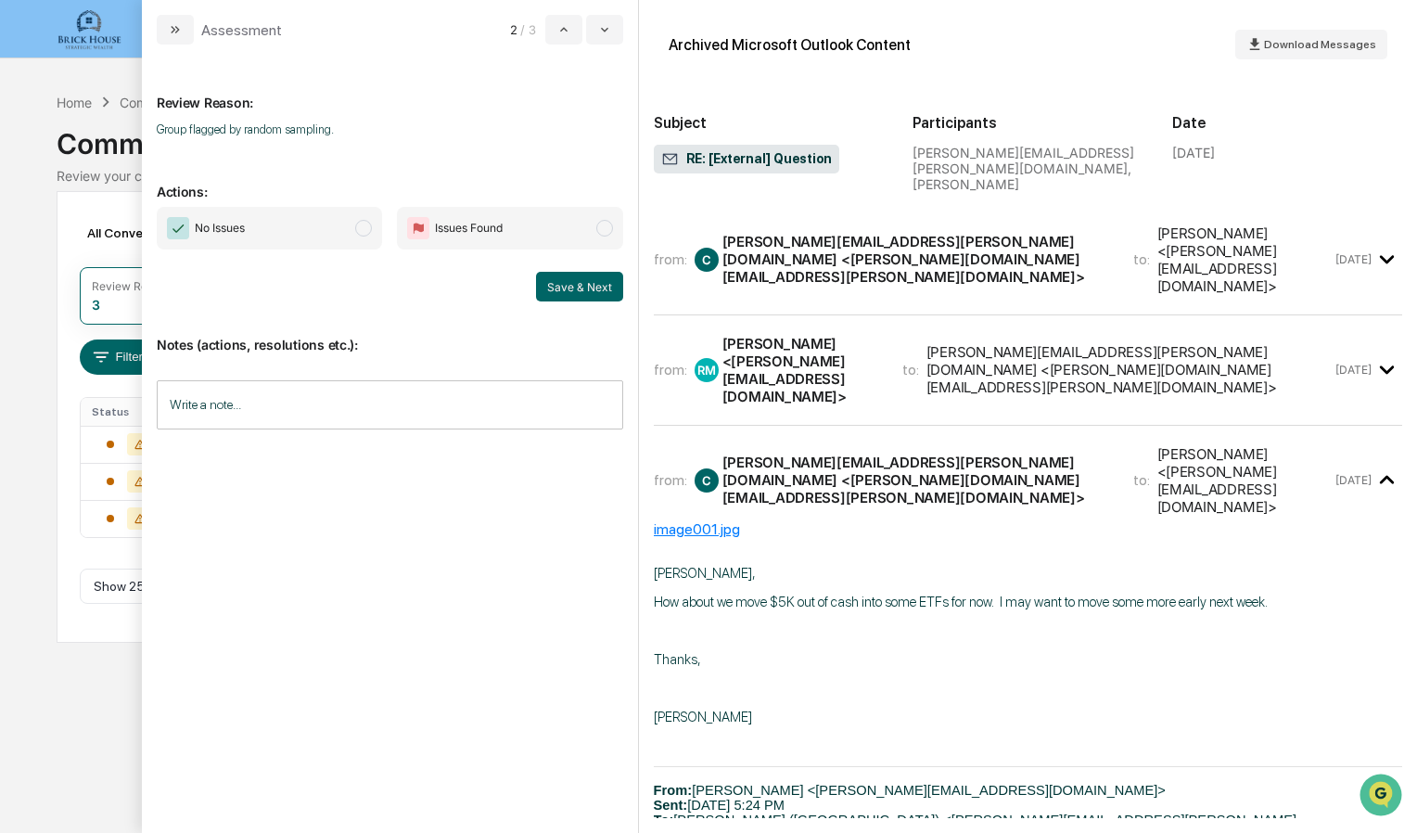
click at [880, 335] on div "[PERSON_NAME] <[PERSON_NAME][EMAIL_ADDRESS][DOMAIN_NAME]>" at bounding box center [801, 370] width 158 height 70
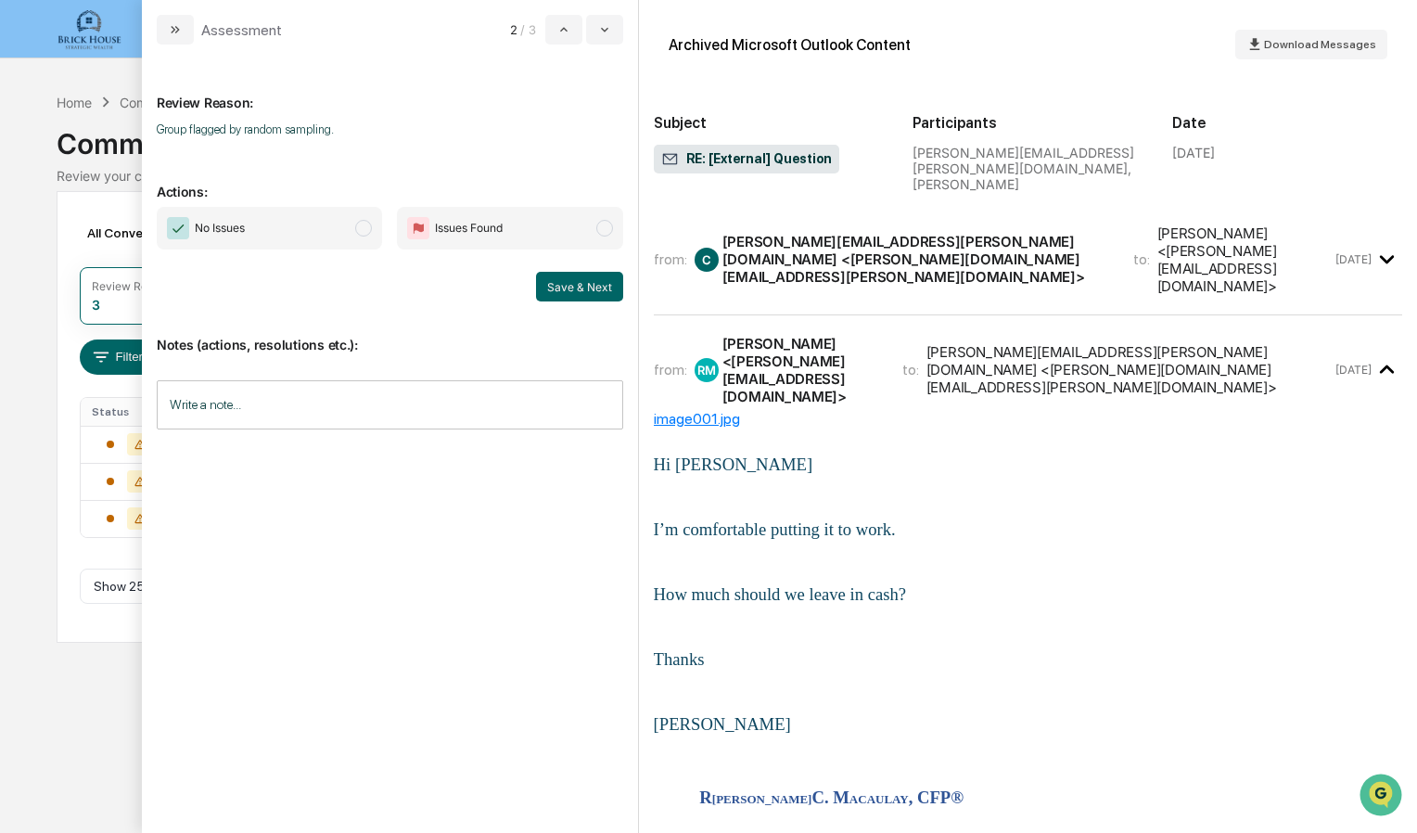
click at [957, 233] on div "[PERSON_NAME][EMAIL_ADDRESS][PERSON_NAME][DOMAIN_NAME] <[PERSON_NAME][DOMAIN_NA…" at bounding box center [916, 259] width 389 height 53
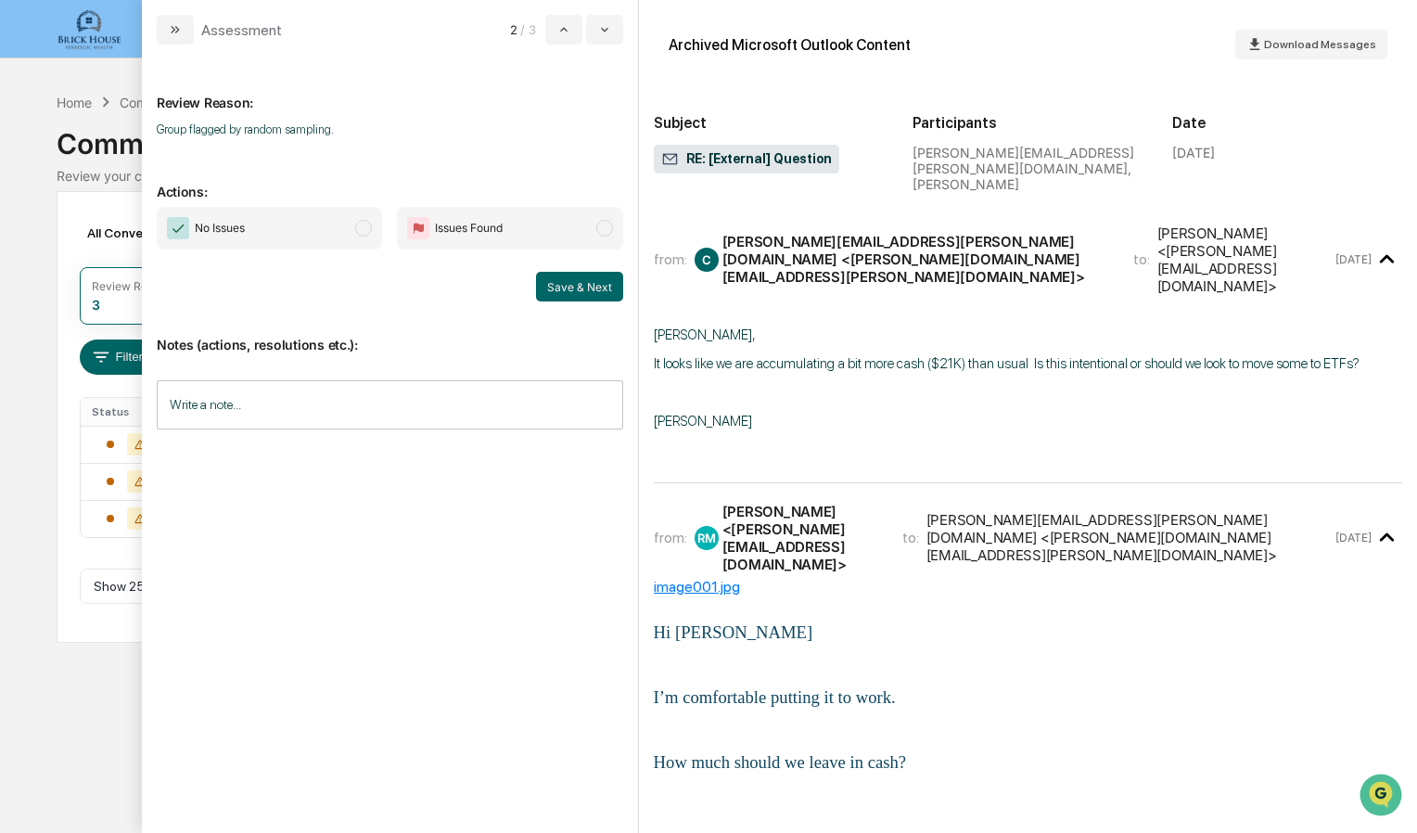
click at [375, 221] on span "No Issues" at bounding box center [269, 228] width 225 height 43
click at [554, 274] on button "Save & Next" at bounding box center [579, 287] width 87 height 30
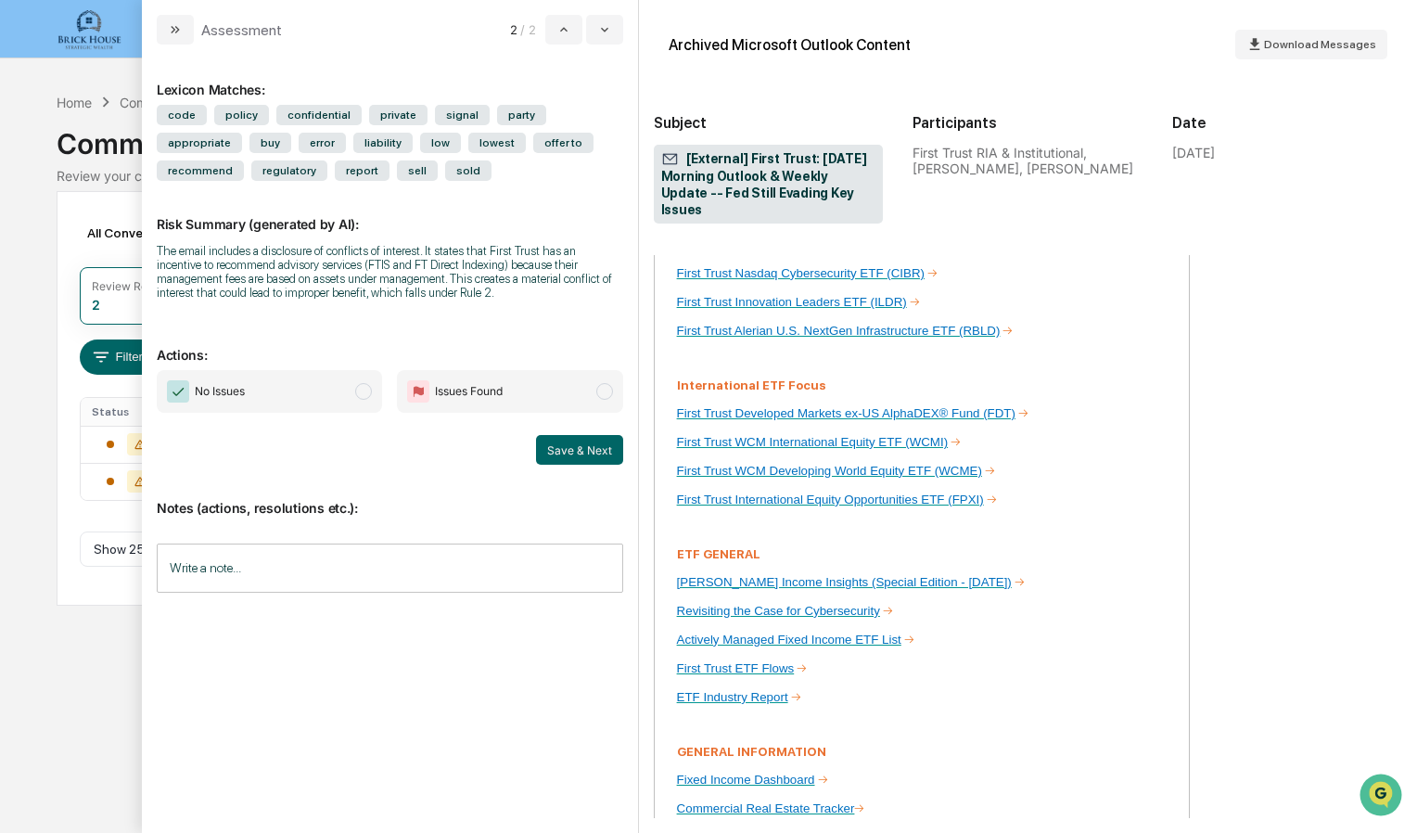
scroll to position [2633, 0]
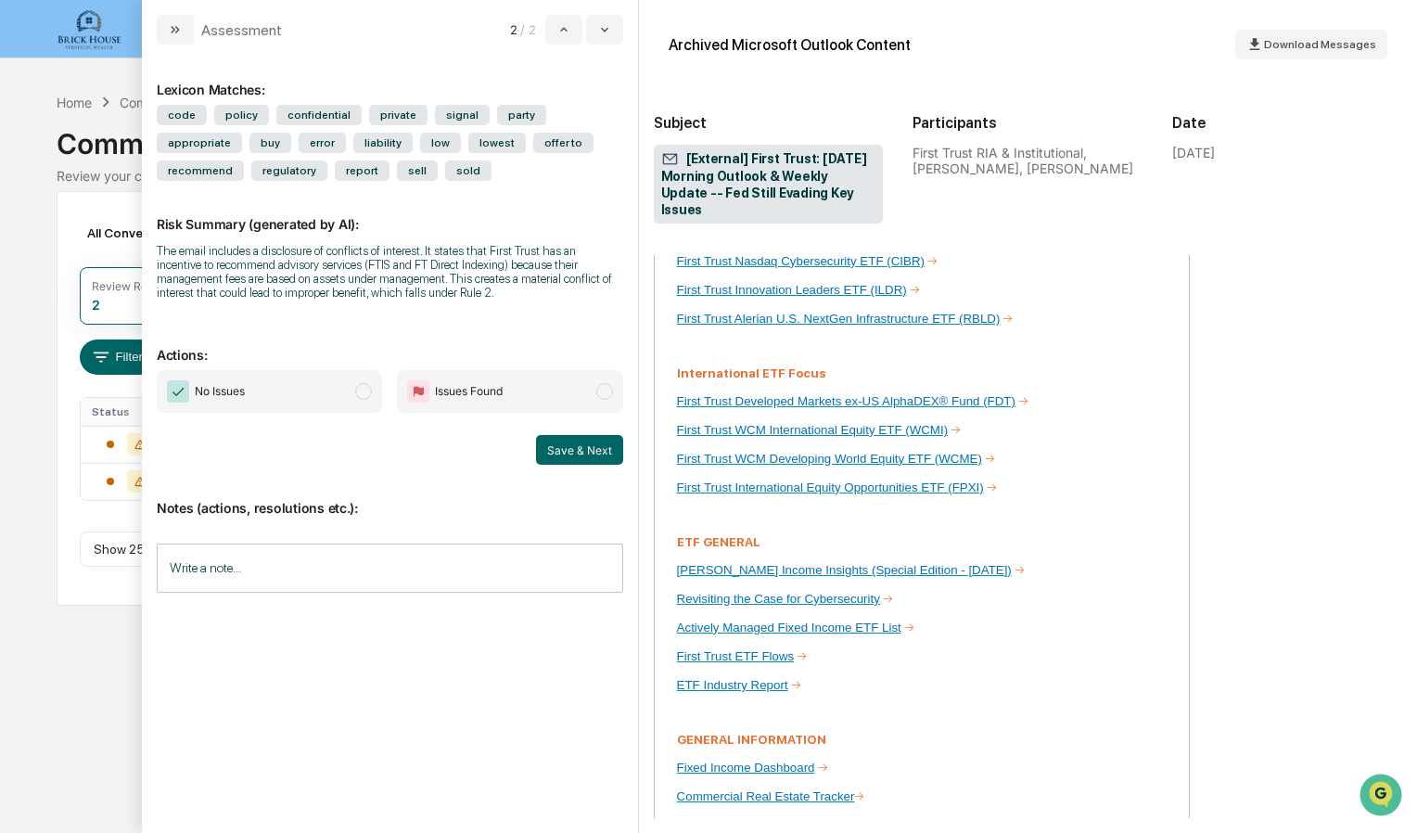
click at [363, 395] on span "modal" at bounding box center [363, 391] width 17 height 17
click at [552, 441] on button "Save & Next" at bounding box center [579, 450] width 87 height 30
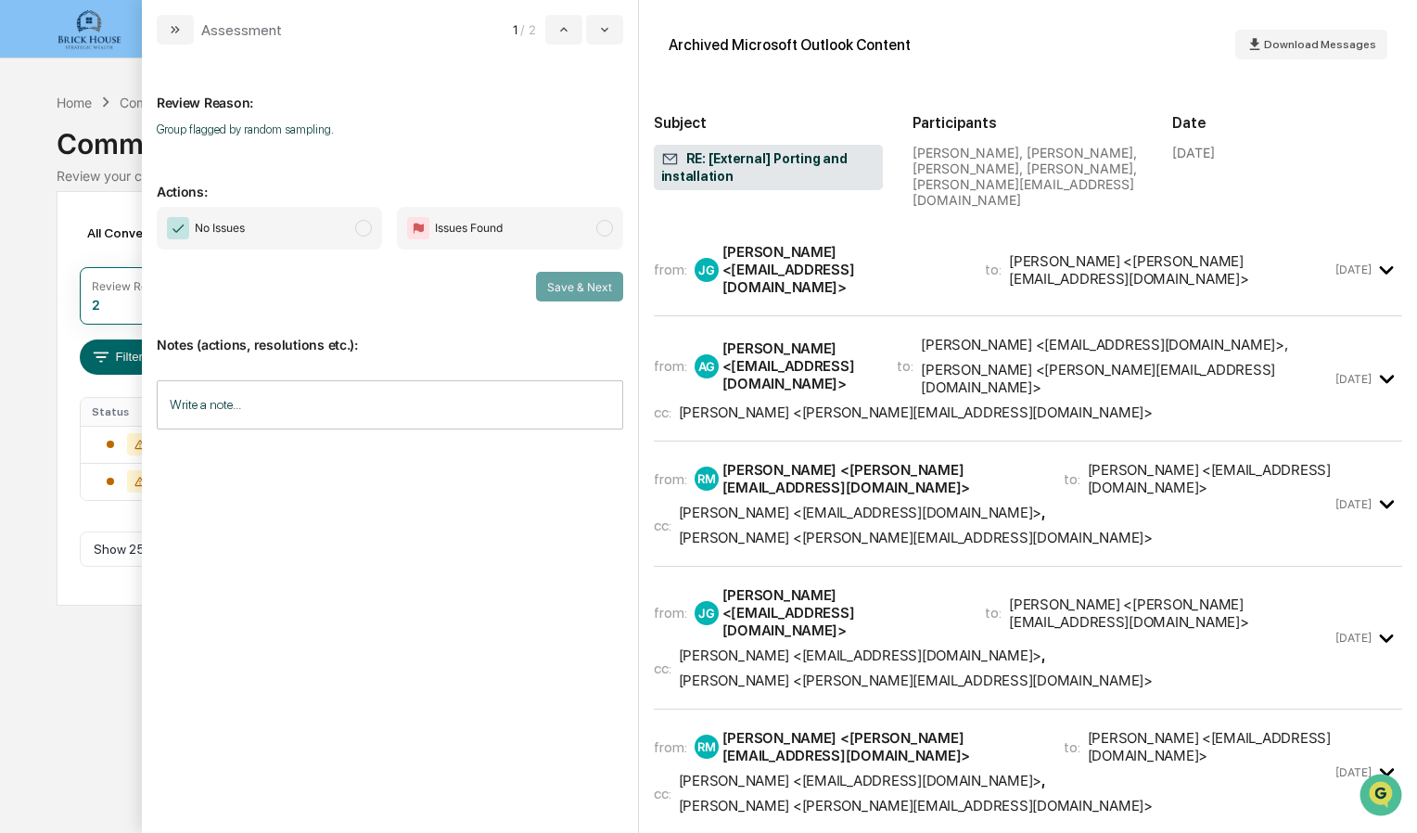
scroll to position [2533, 0]
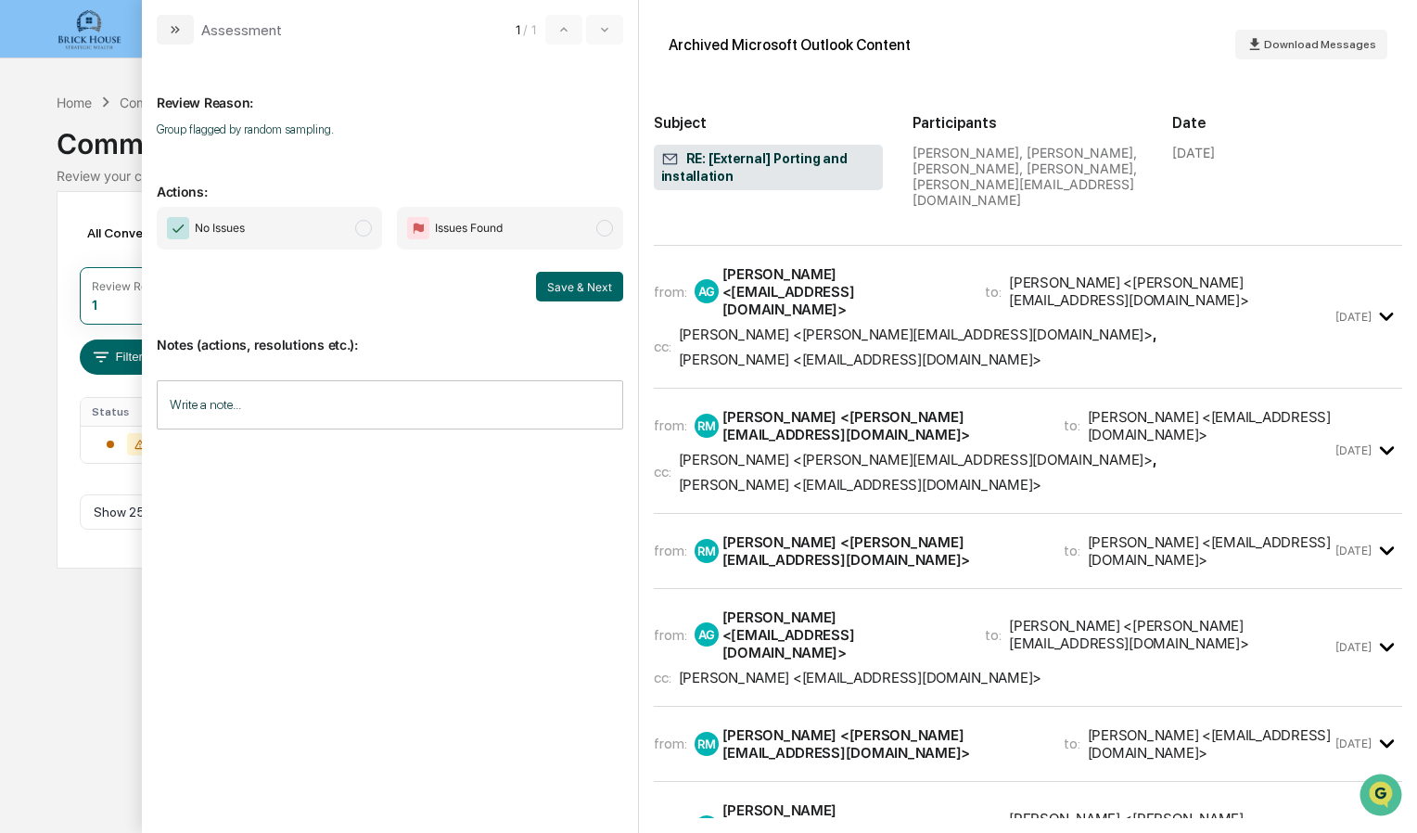
scroll to position [4073, 0]
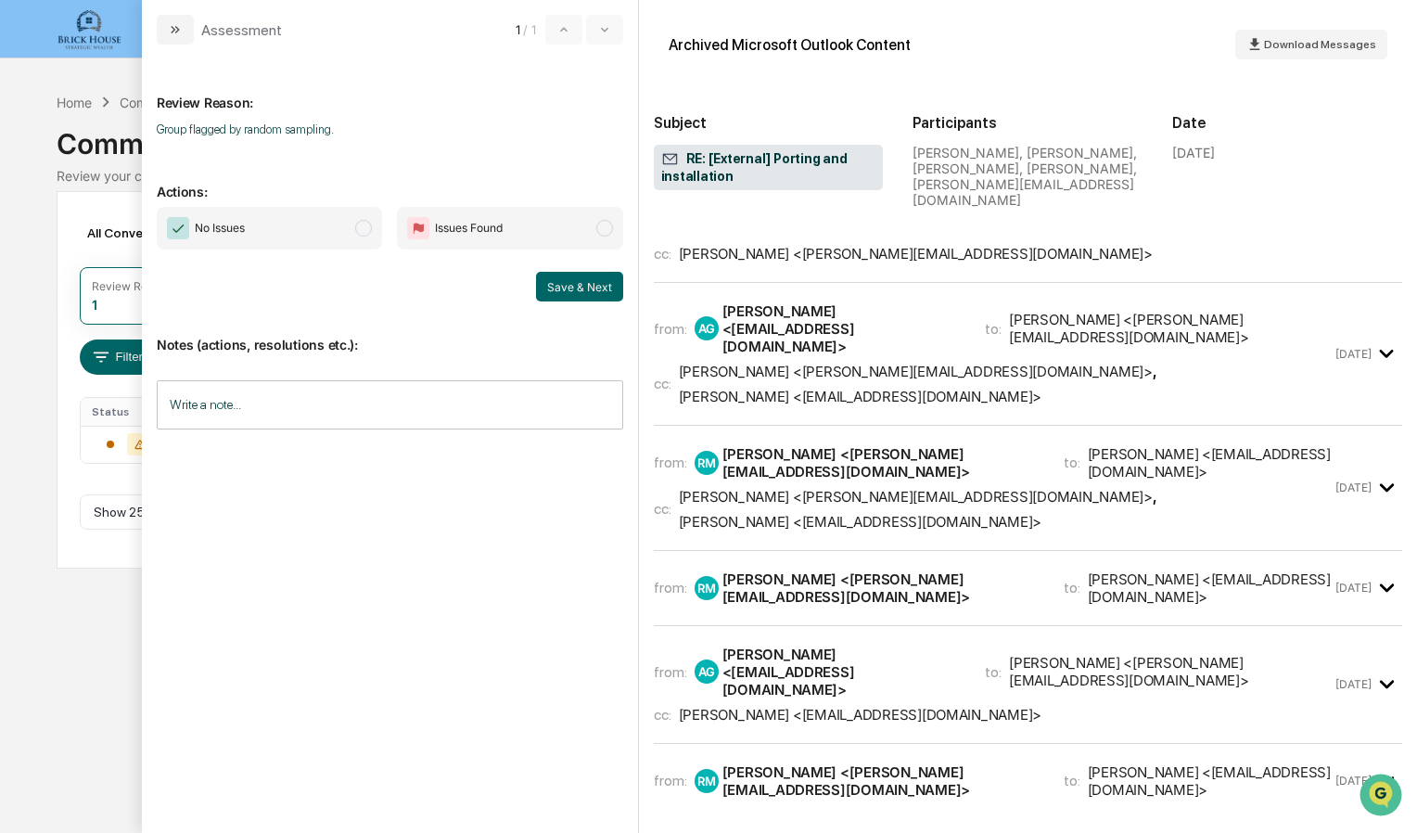
click at [362, 221] on span "modal" at bounding box center [363, 228] width 17 height 17
click at [365, 226] on span "modal" at bounding box center [363, 228] width 17 height 17
click at [363, 226] on span "modal" at bounding box center [363, 228] width 17 height 17
click at [577, 287] on button "Save & Next" at bounding box center [579, 287] width 87 height 30
